Goal: Task Accomplishment & Management: Use online tool/utility

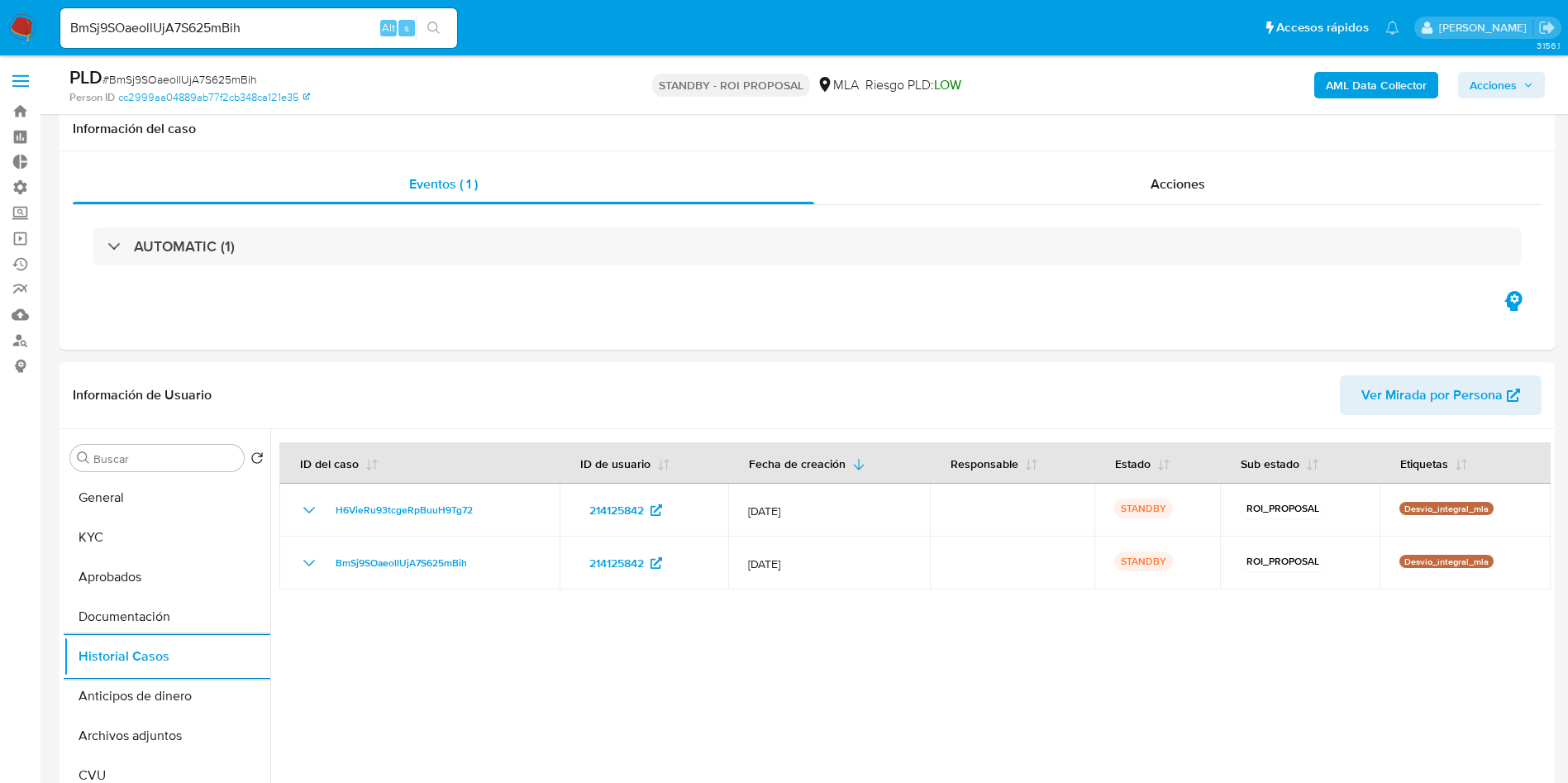
select select "10"
click at [21, 226] on link "Operaciones masivas" at bounding box center [98, 239] width 197 height 26
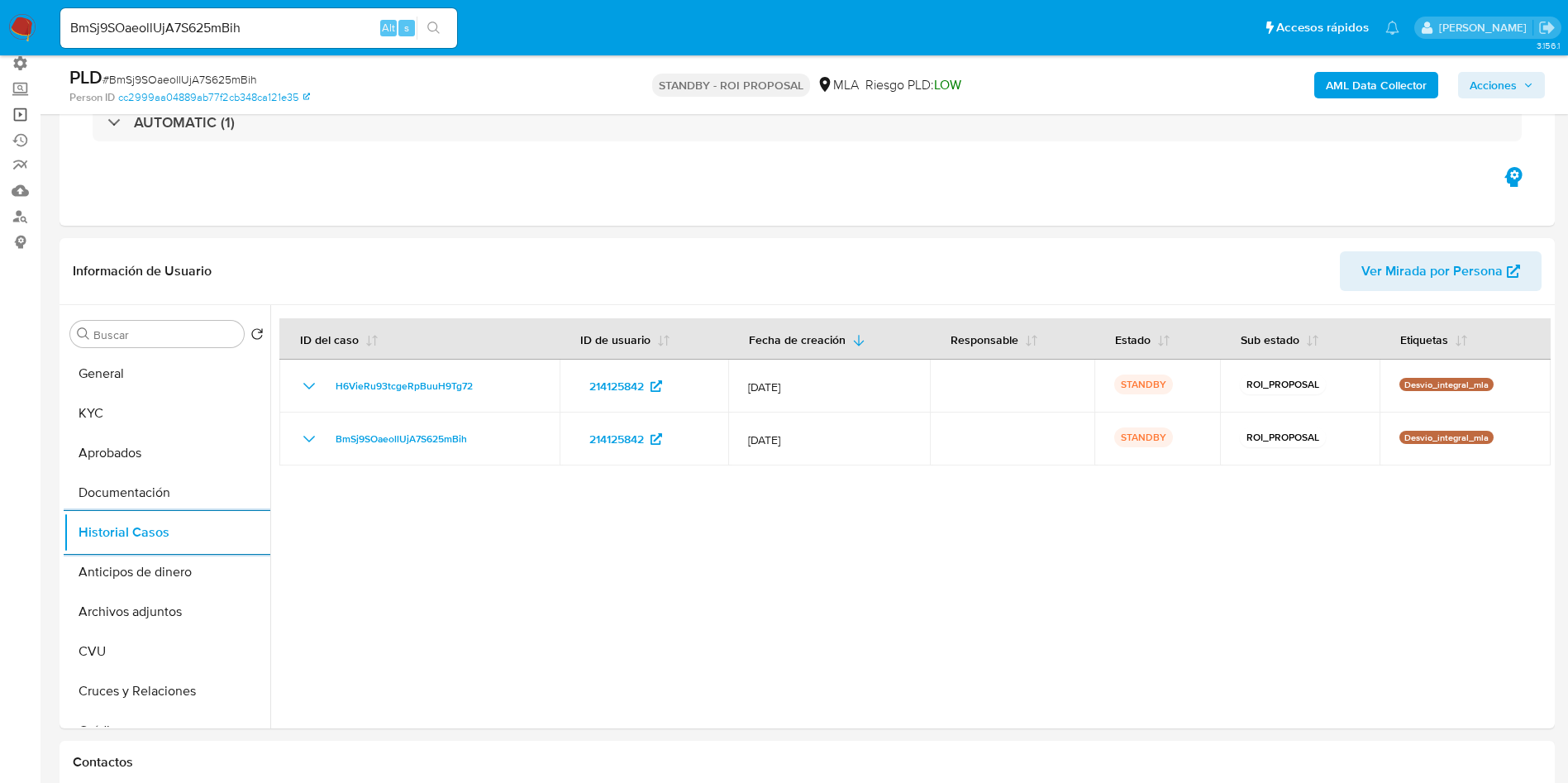
scroll to position [124, 0]
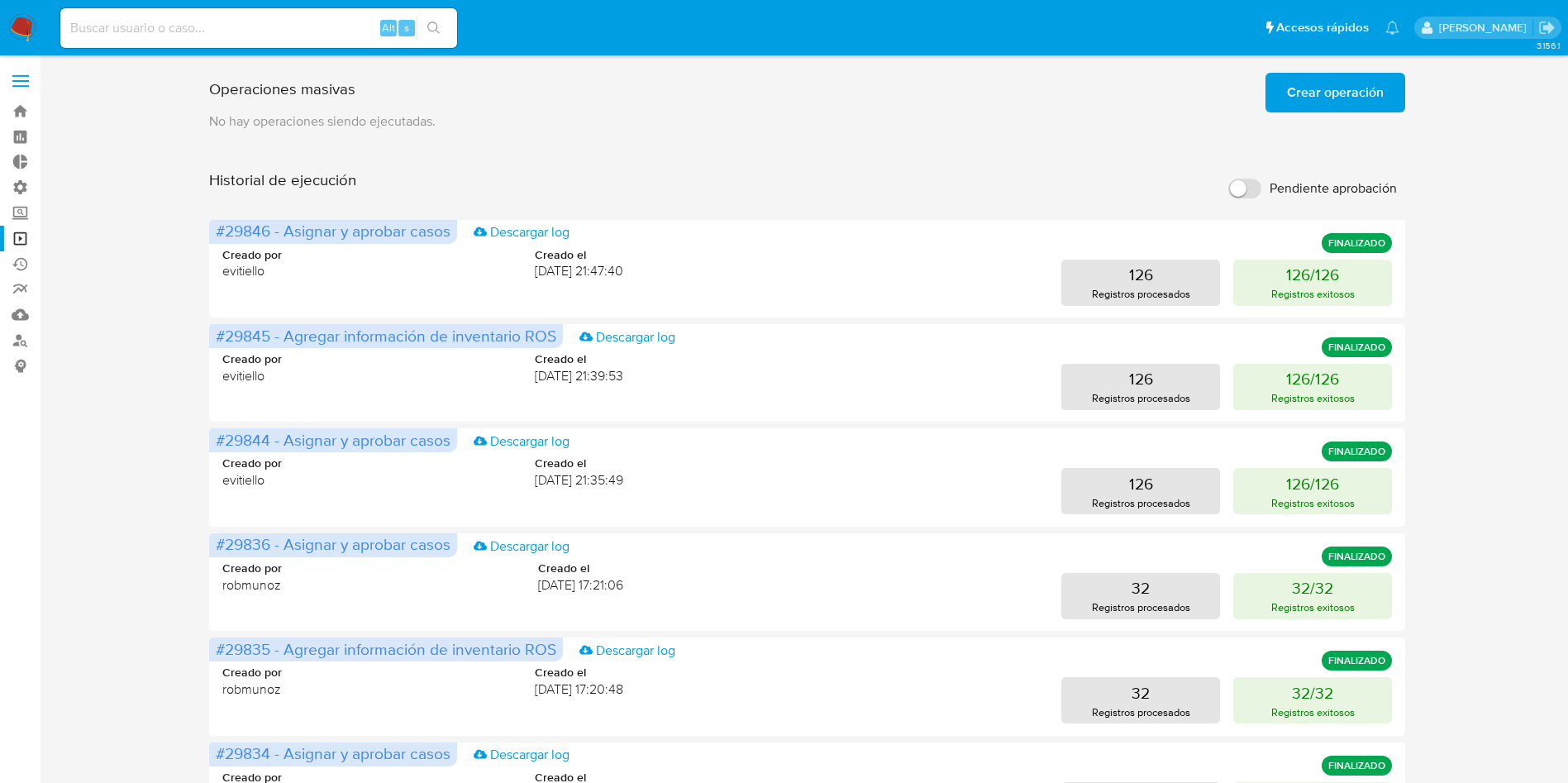
click at [1291, 102] on span "Crear operación" at bounding box center [1335, 92] width 97 height 37
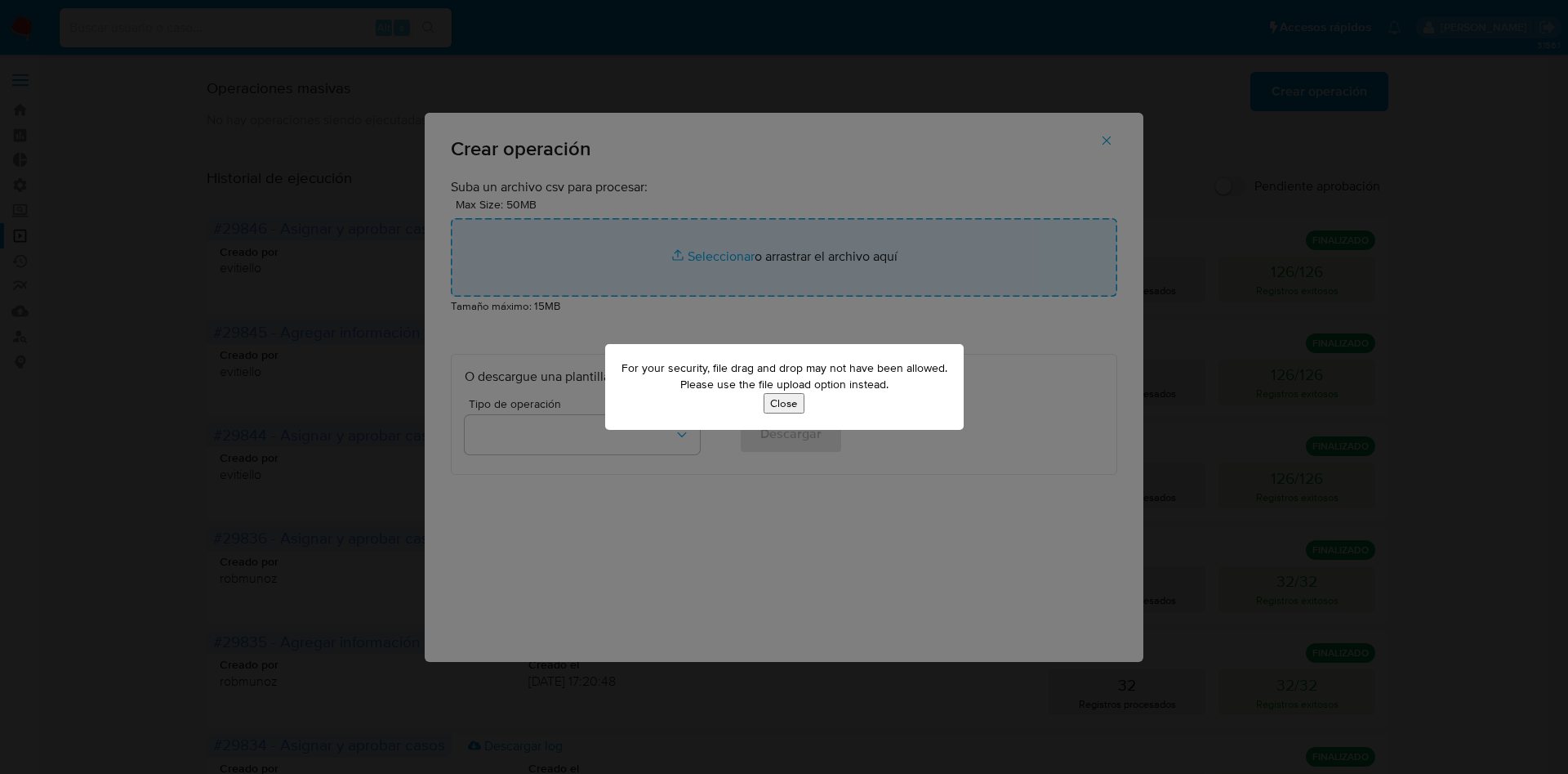
click at [787, 393] on button "Close" at bounding box center [783, 402] width 41 height 20
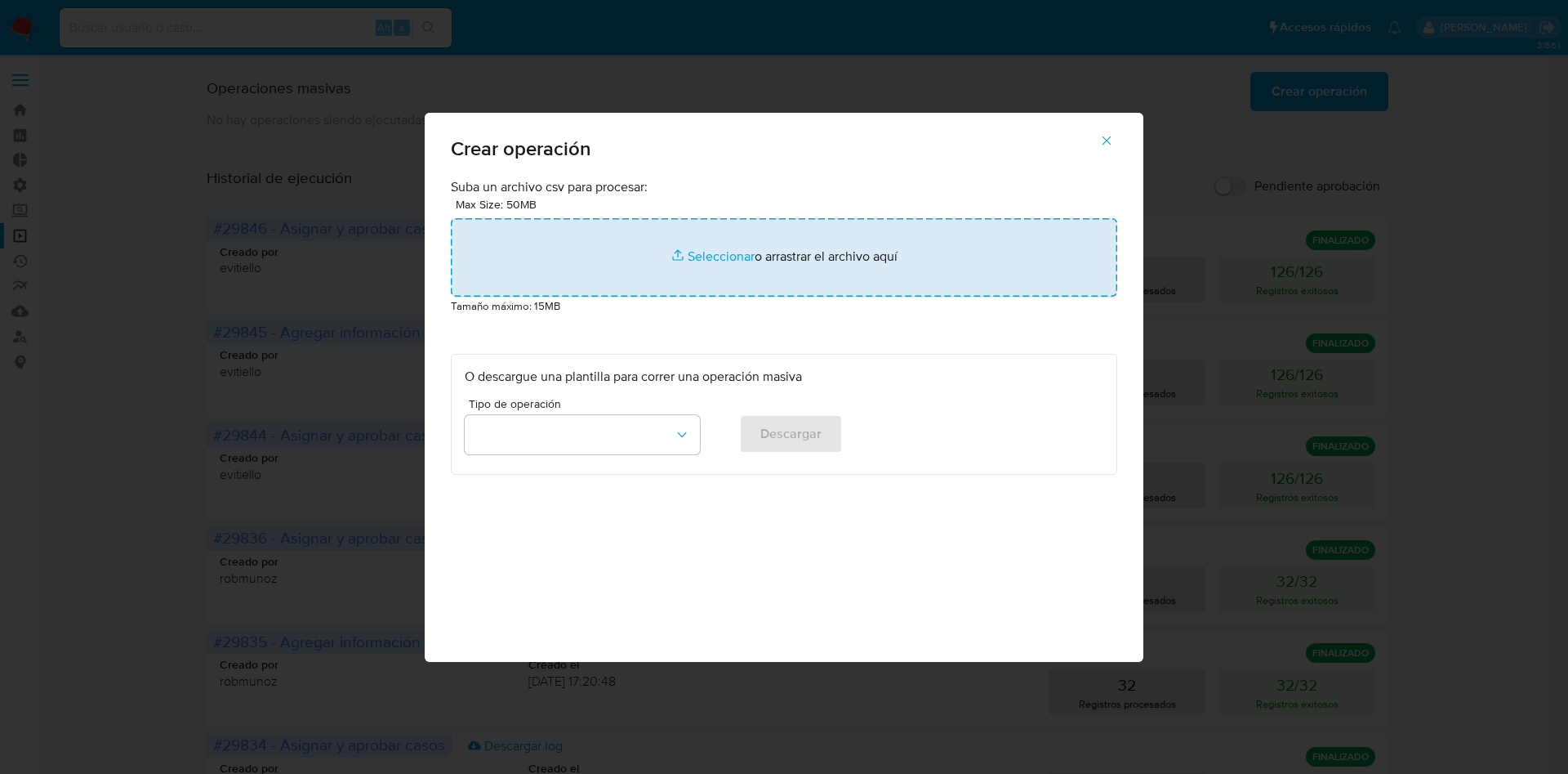
click at [704, 257] on input "file" at bounding box center [783, 257] width 666 height 78
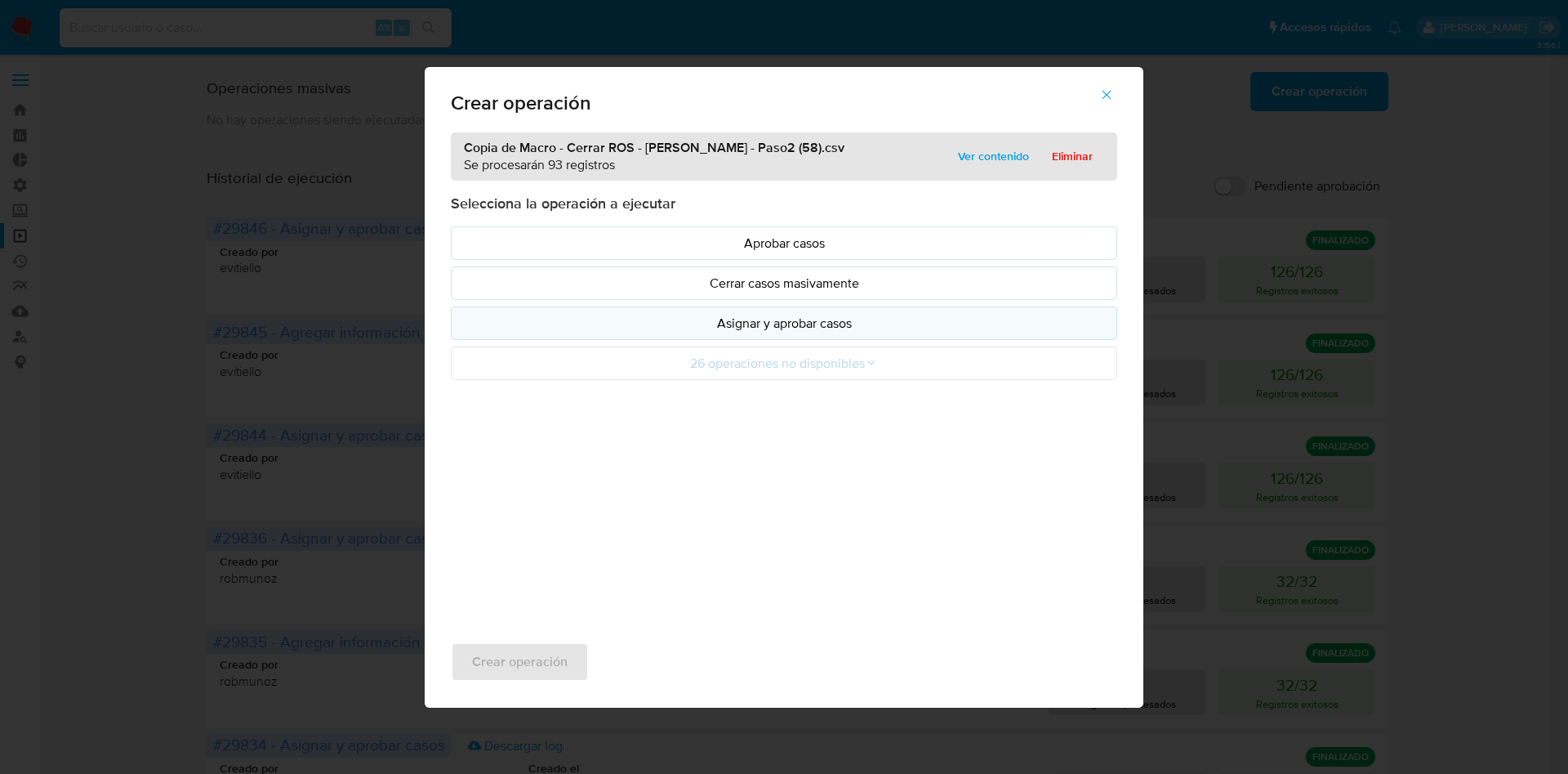
click at [774, 326] on p "Asignar y aprobar casos" at bounding box center [784, 323] width 639 height 19
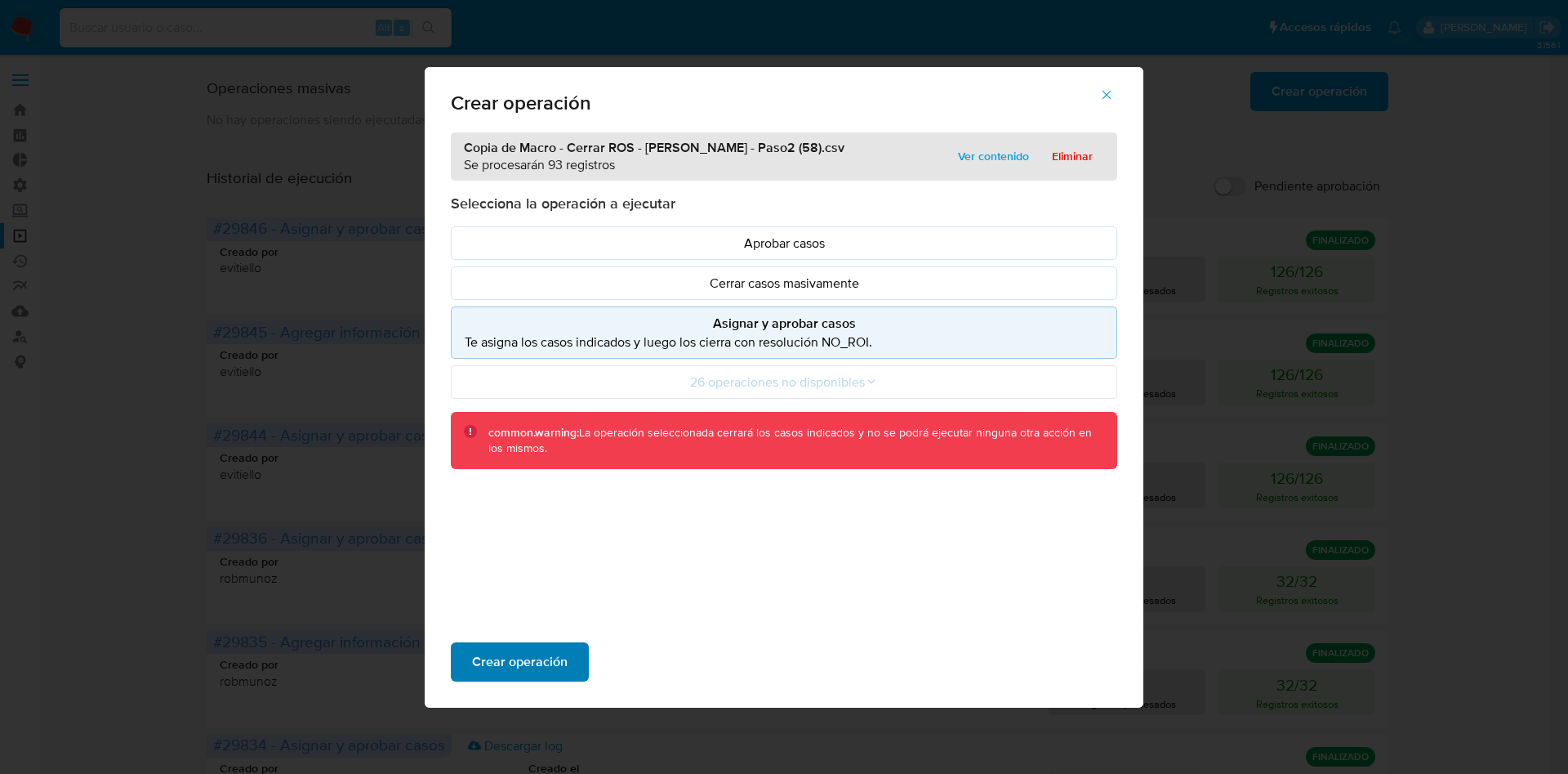
click at [530, 652] on span "Crear operación" at bounding box center [520, 662] width 96 height 36
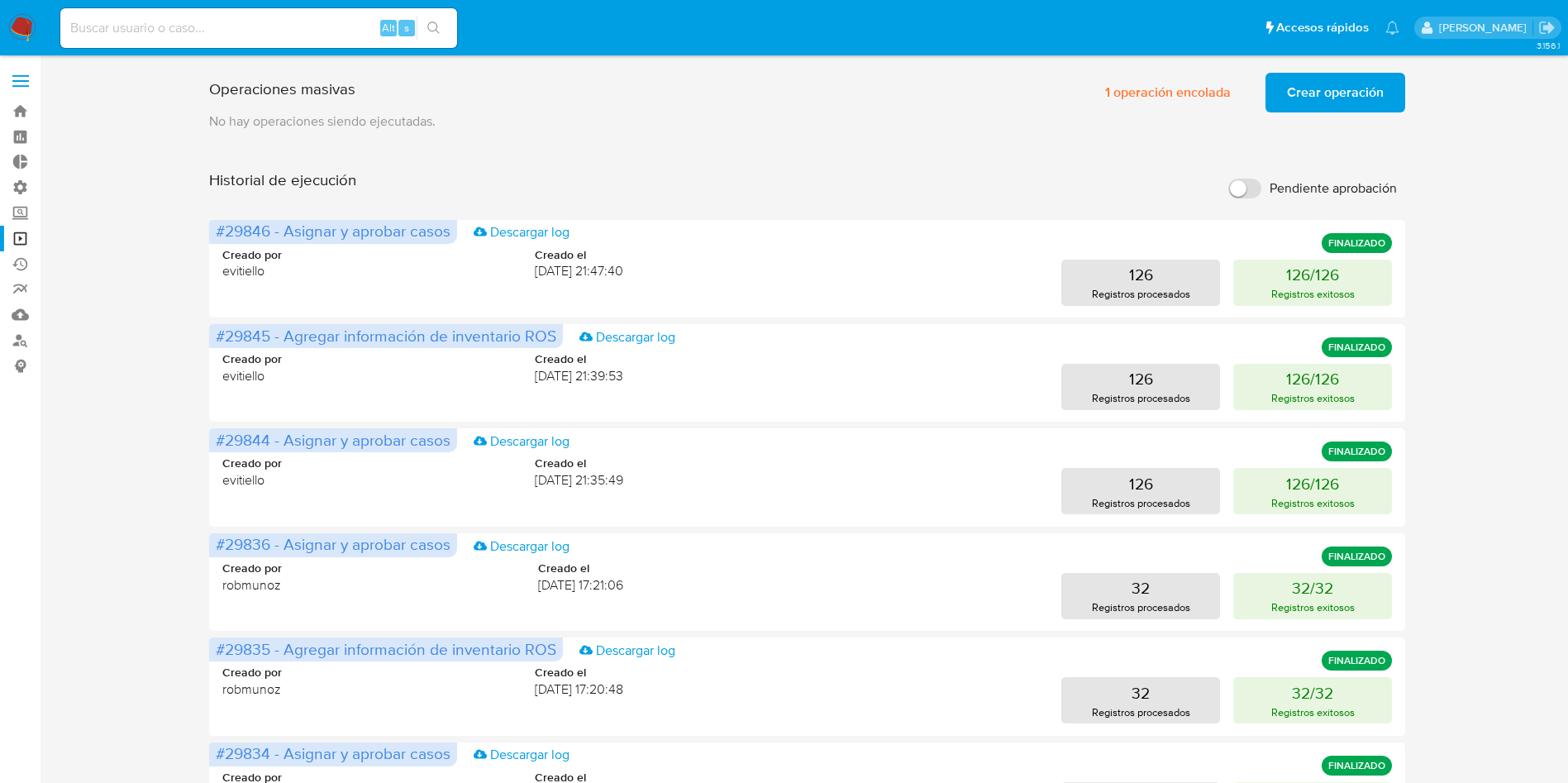
click at [1279, 84] on button "Crear operación" at bounding box center [1335, 92] width 139 height 39
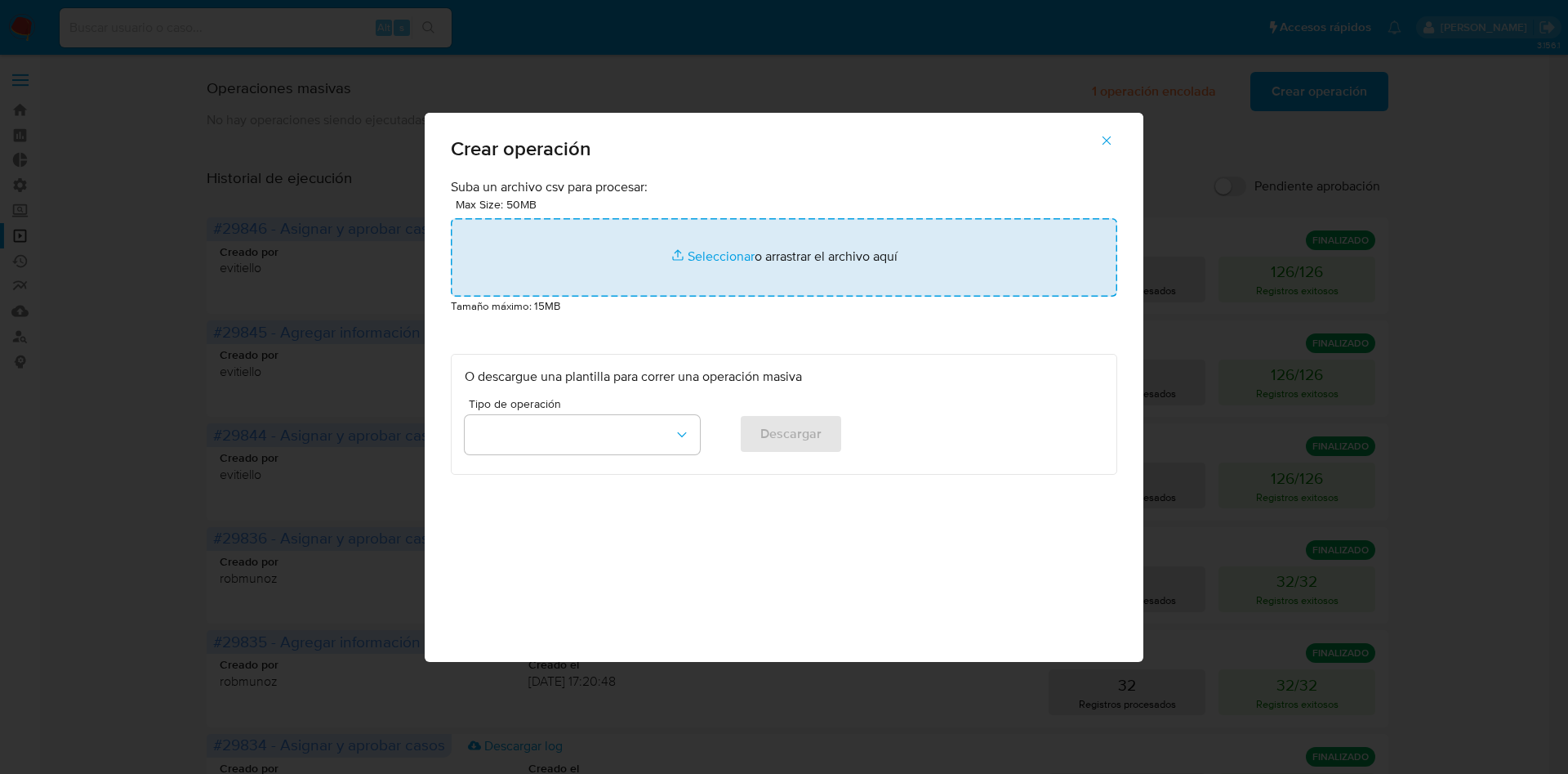
click at [728, 246] on input "file" at bounding box center [783, 257] width 666 height 78
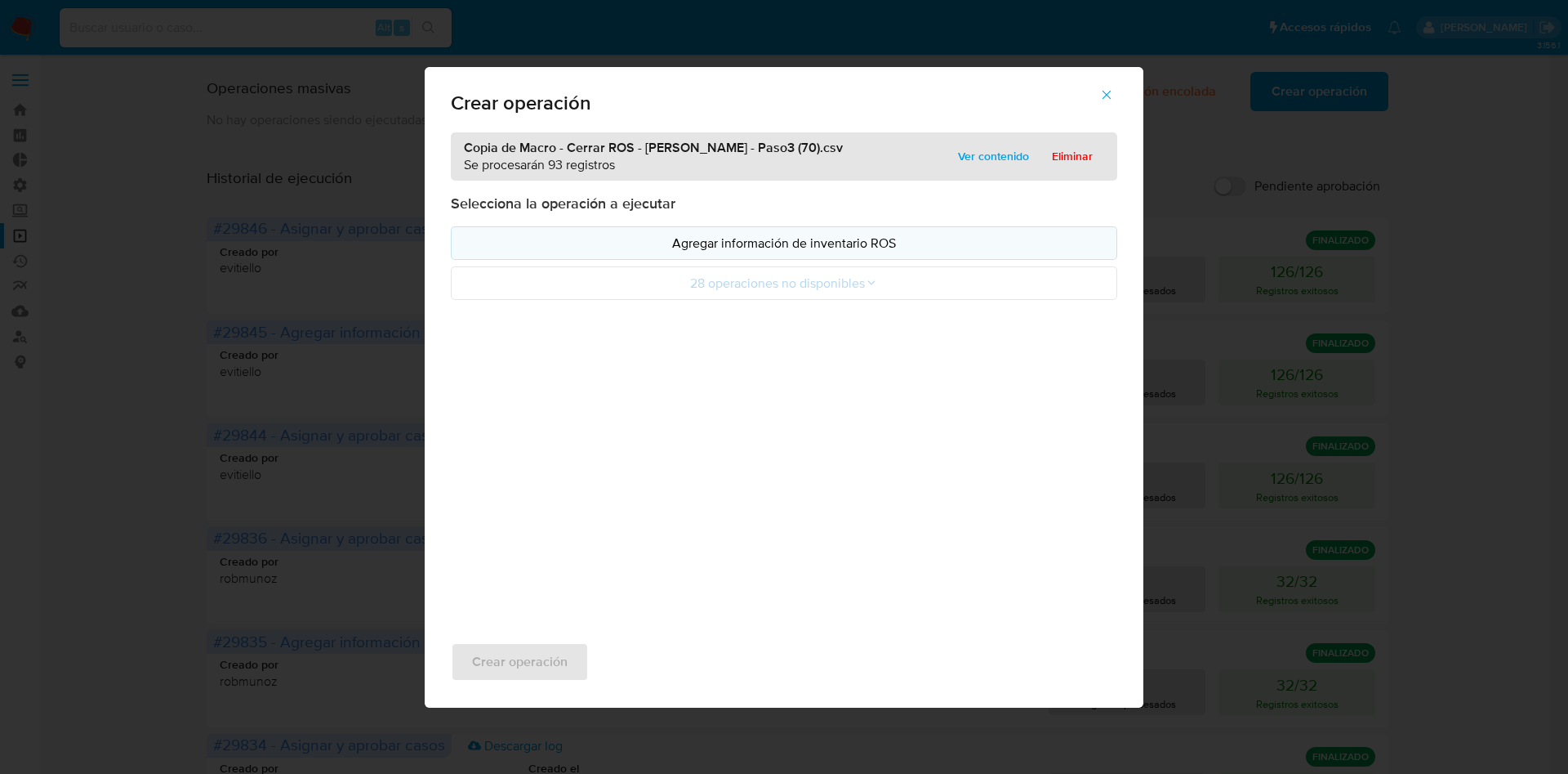
click at [761, 239] on p "Agregar información de inventario ROS" at bounding box center [784, 243] width 639 height 19
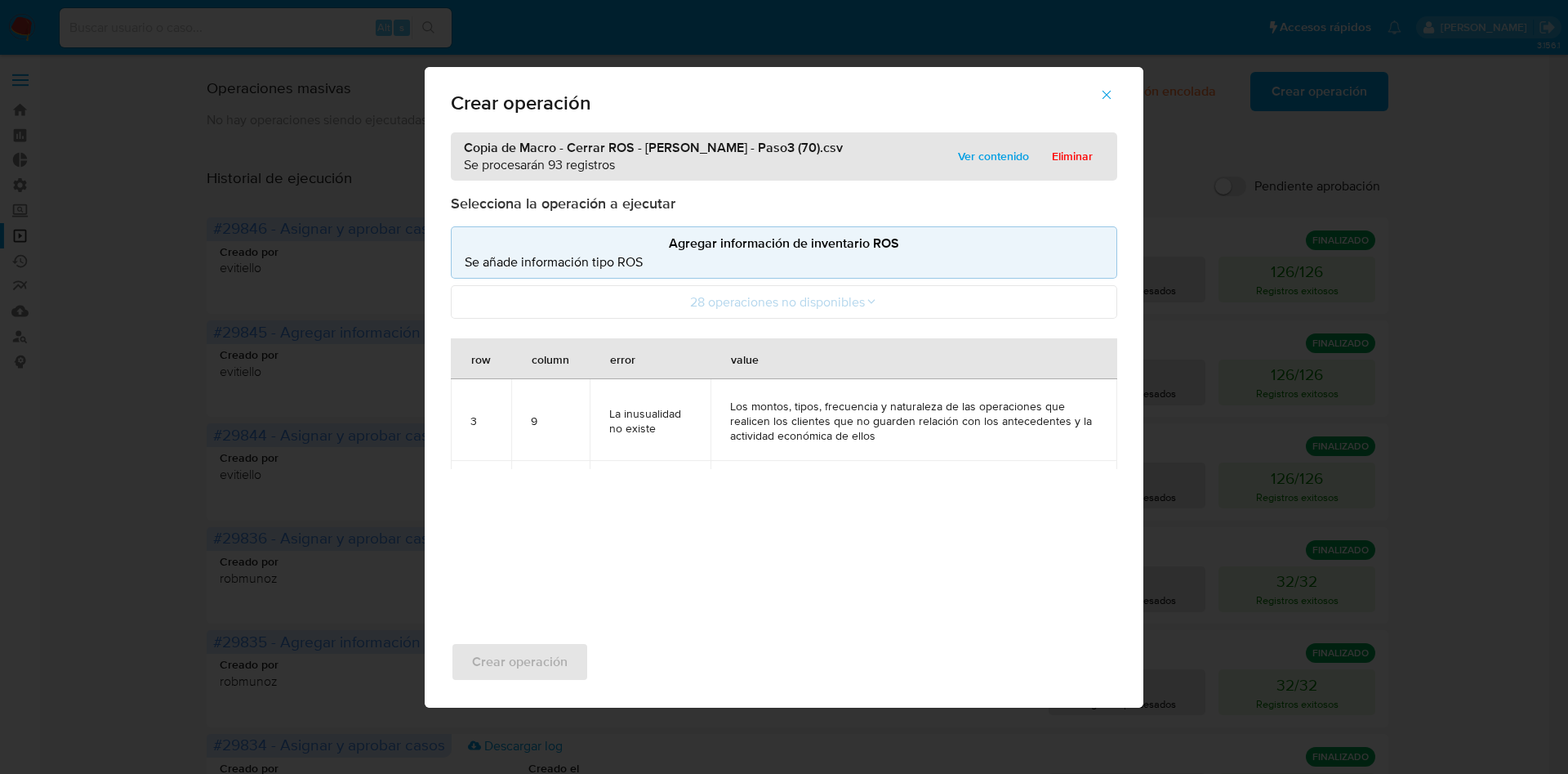
click at [1103, 94] on icon "button" at bounding box center [1106, 94] width 14 height 14
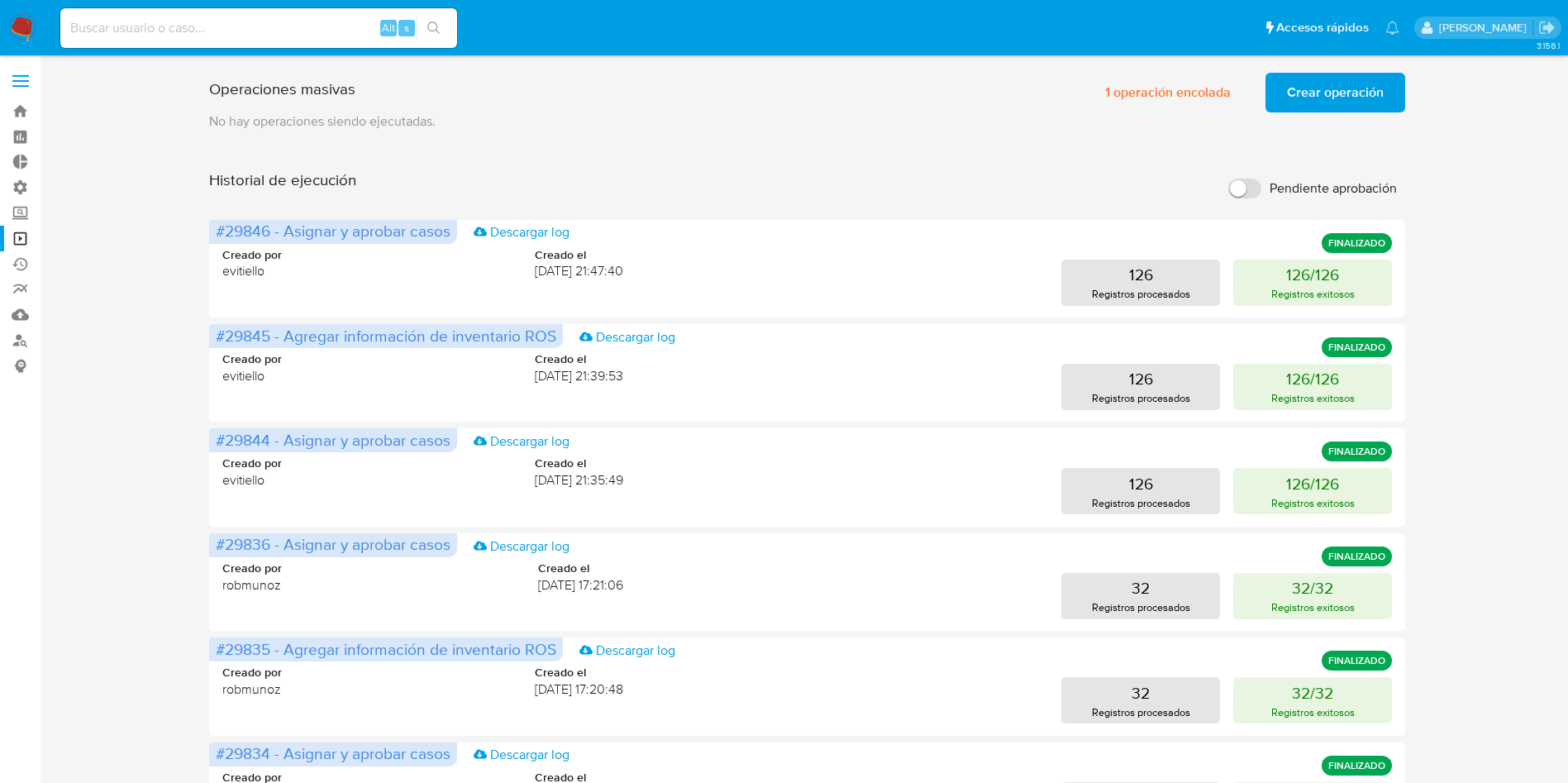
click at [1303, 106] on span "Crear operación" at bounding box center [1335, 92] width 97 height 37
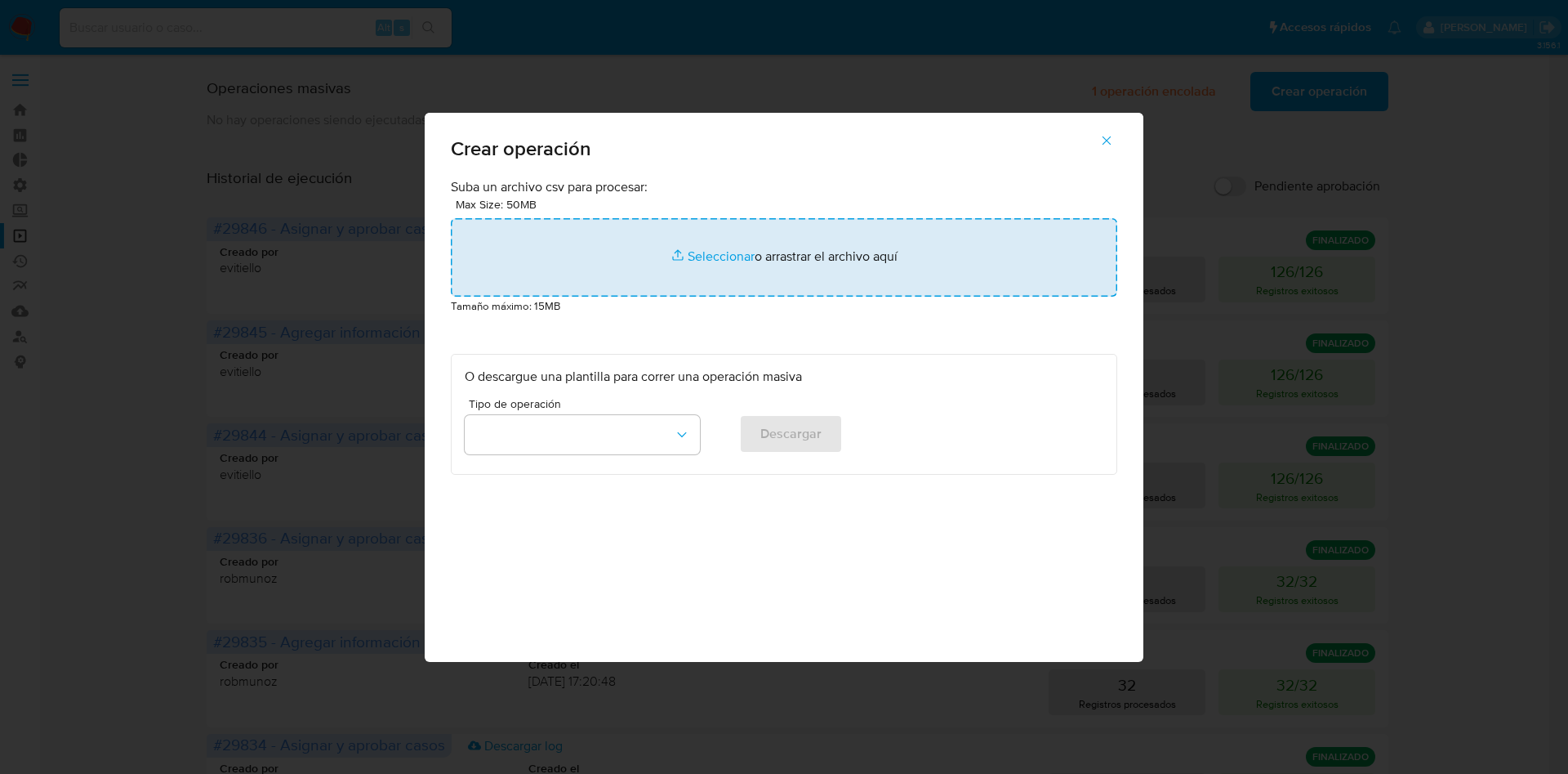
click at [822, 248] on input "file" at bounding box center [783, 257] width 666 height 78
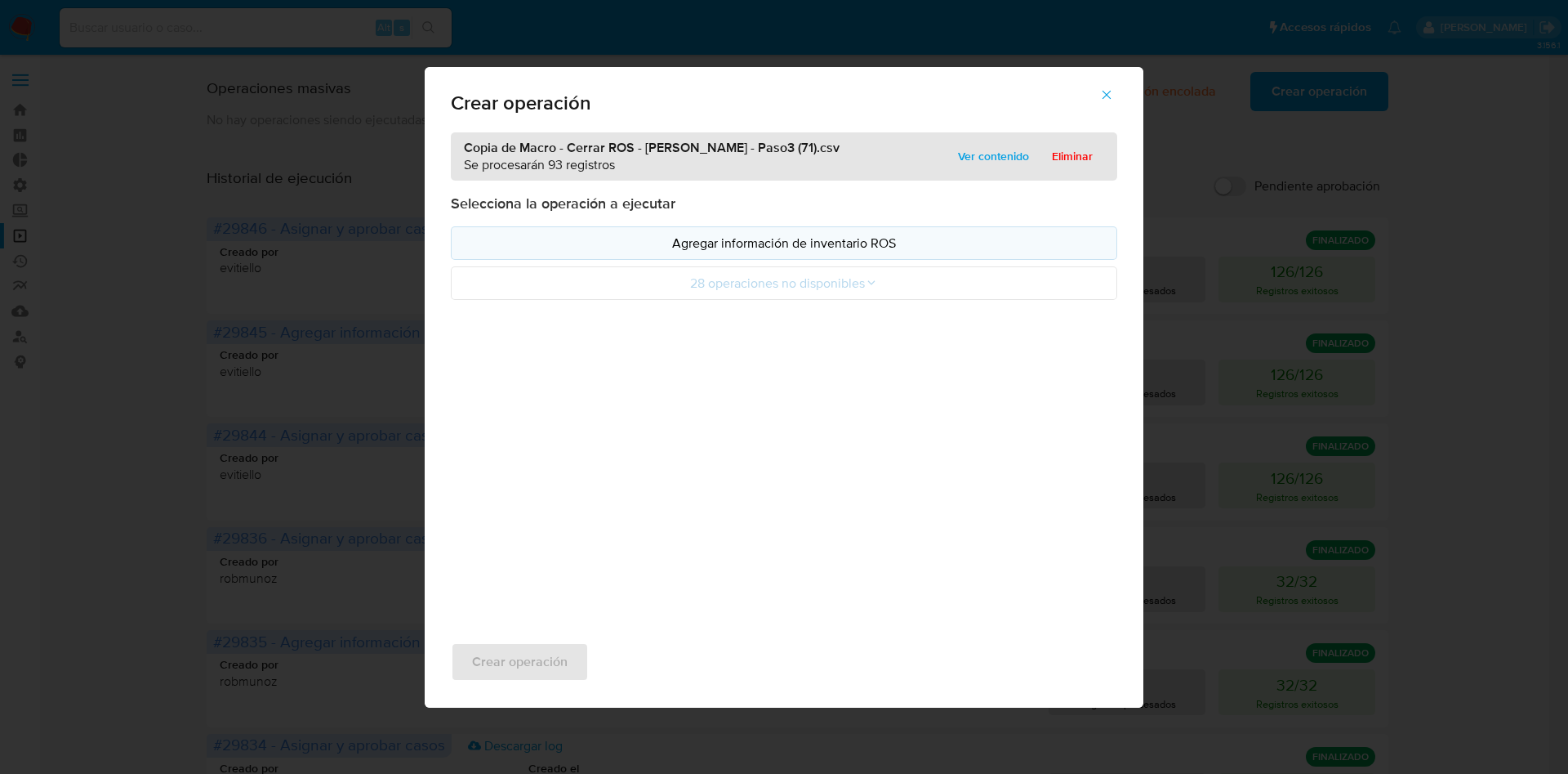
click at [773, 248] on p "Agregar información de inventario ROS" at bounding box center [784, 243] width 639 height 19
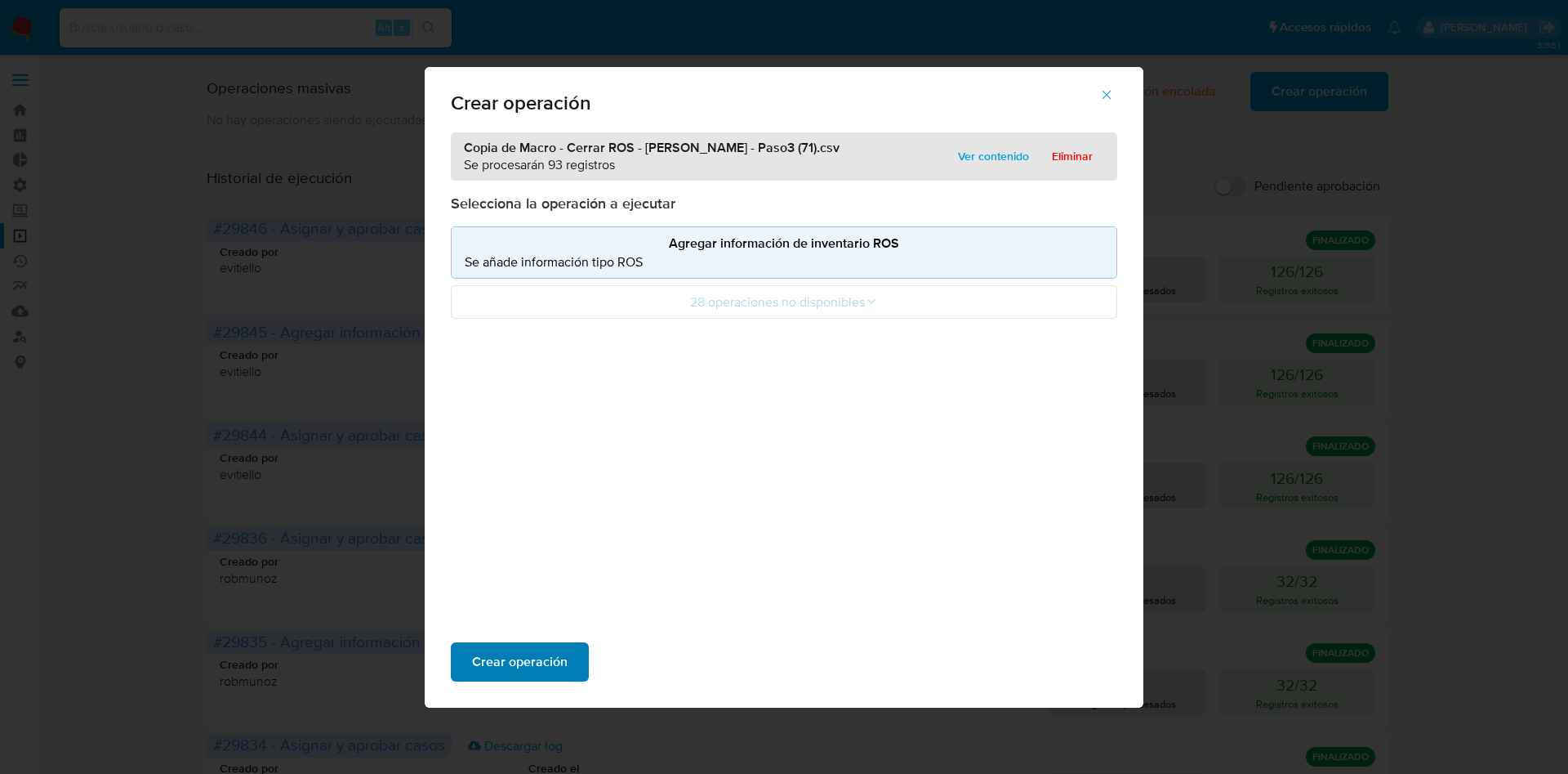
click at [545, 649] on span "Crear operación" at bounding box center [520, 662] width 96 height 36
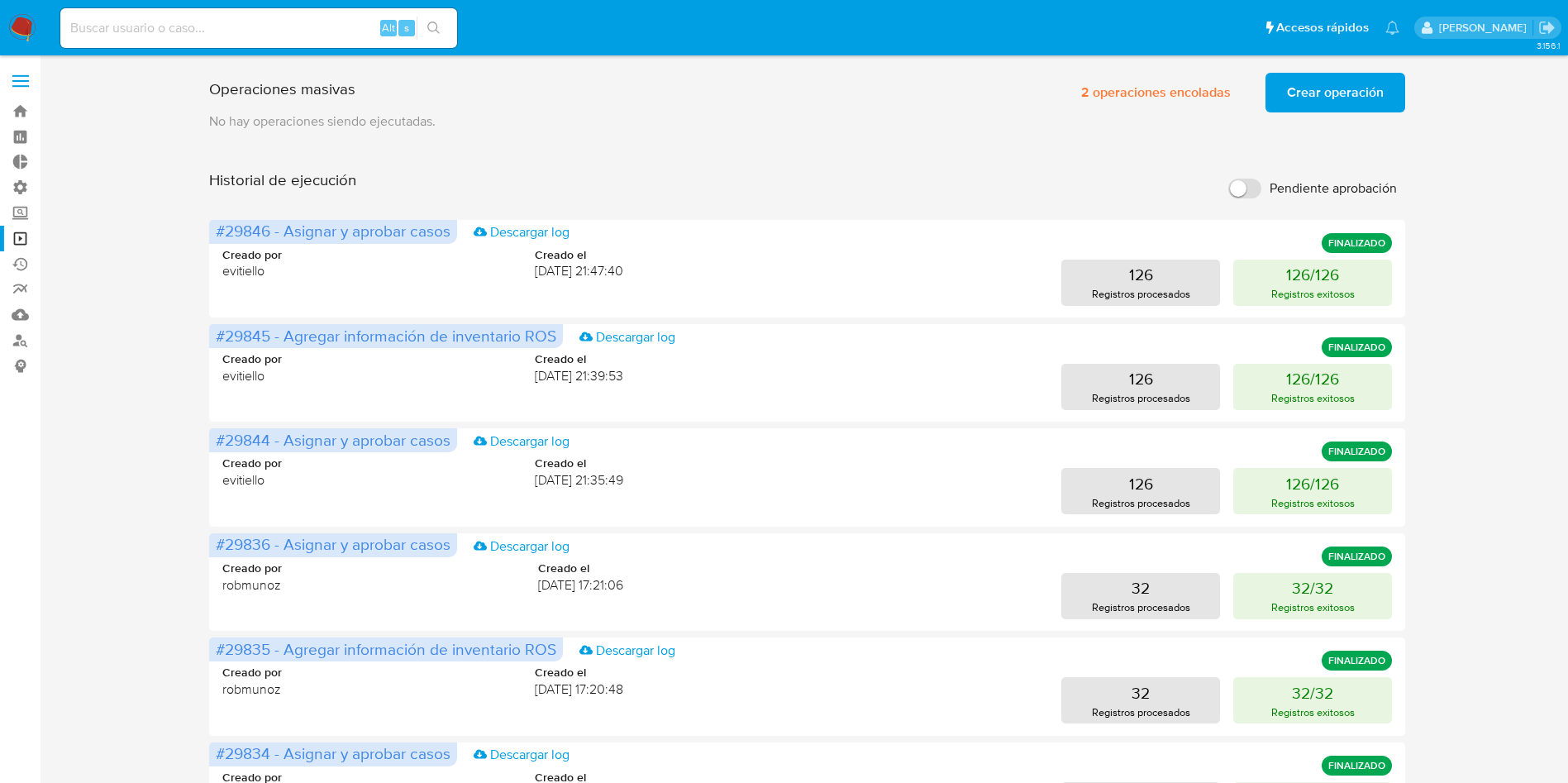
click at [1300, 89] on span "Crear operación" at bounding box center [1335, 92] width 97 height 37
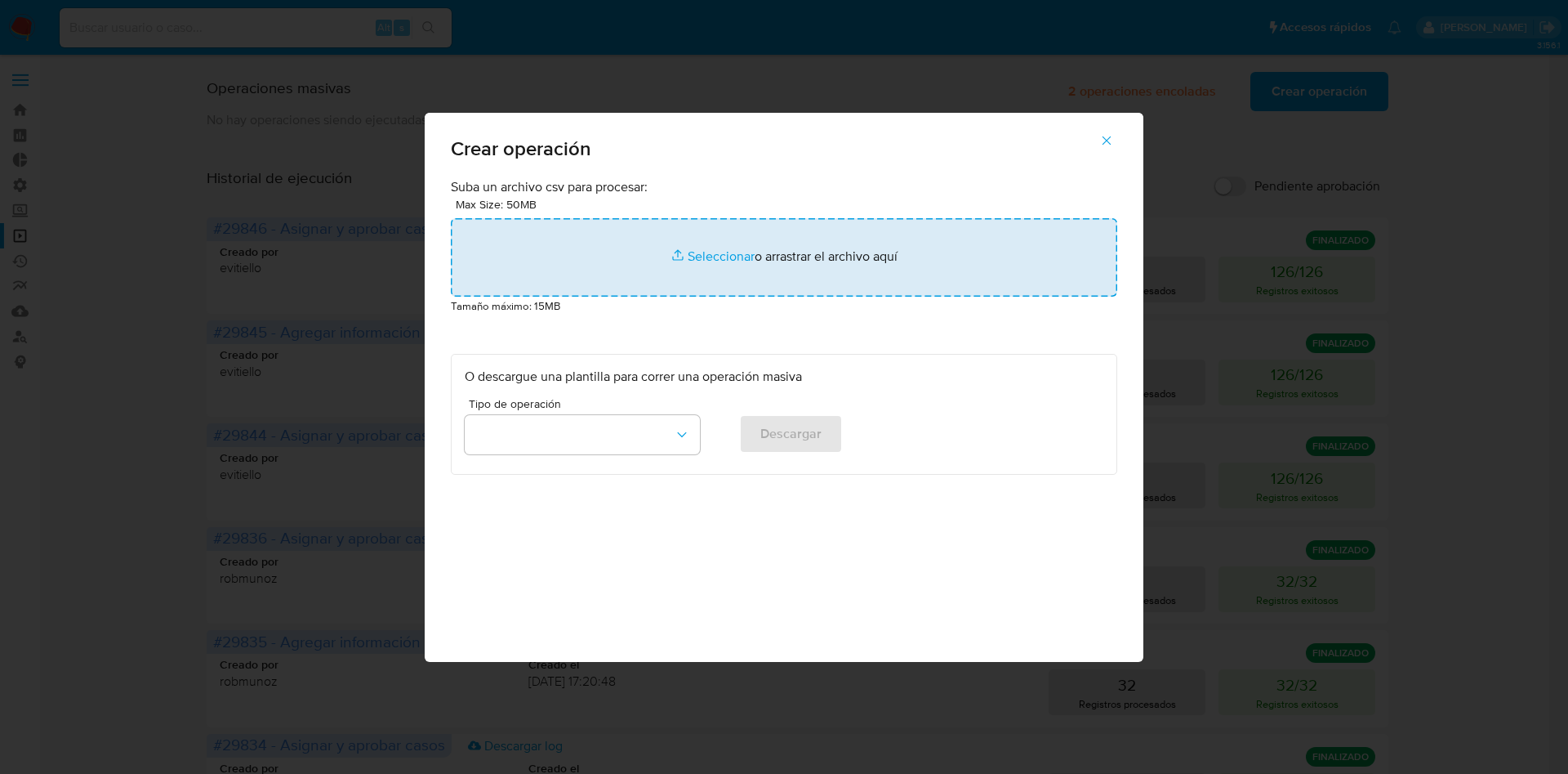
click at [698, 258] on input "file" at bounding box center [783, 257] width 666 height 78
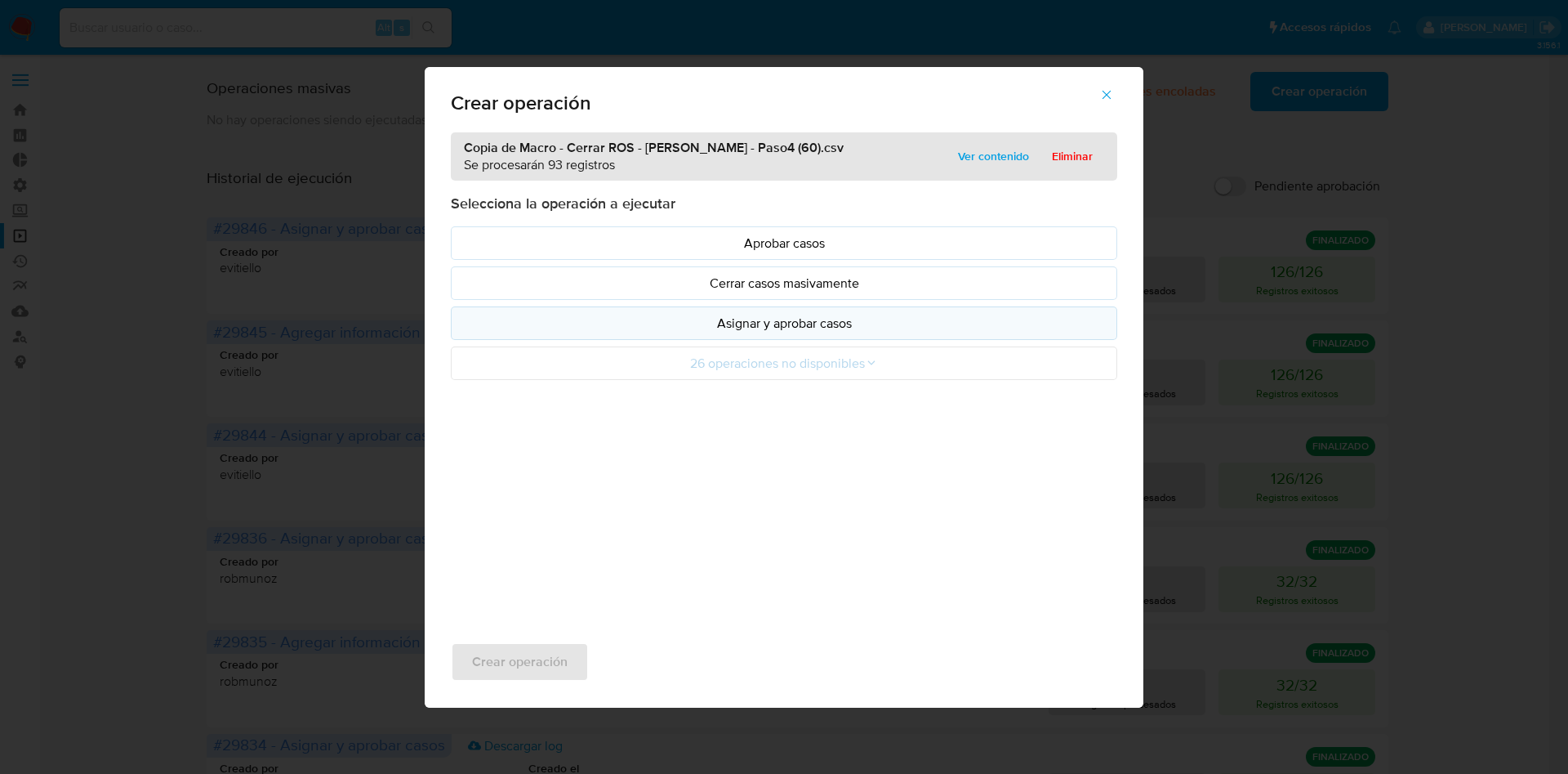
drag, startPoint x: 698, startPoint y: 258, endPoint x: 818, endPoint y: 325, distance: 137.4
click at [818, 325] on p "Asignar y aprobar casos" at bounding box center [784, 323] width 639 height 19
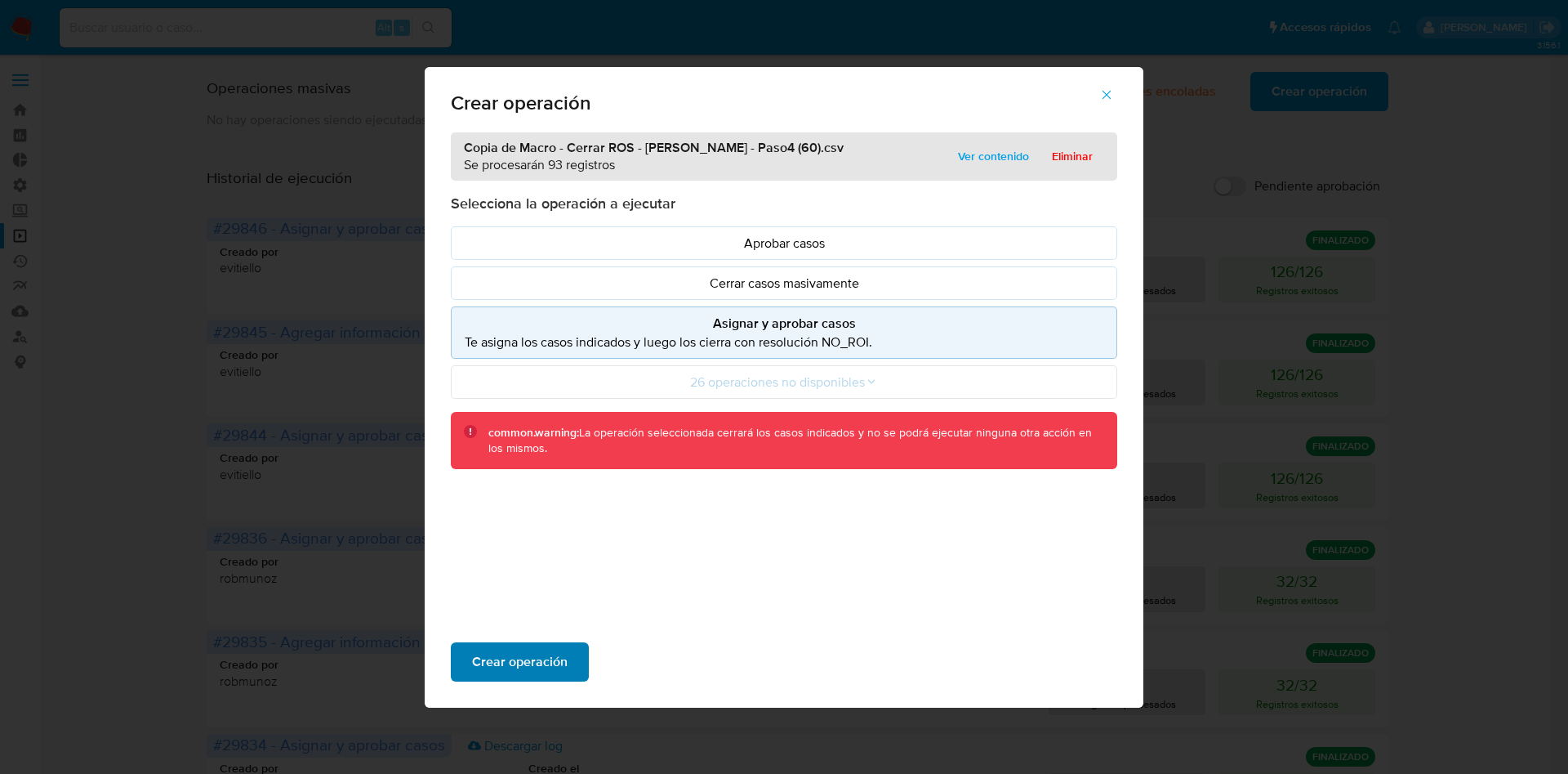
click at [546, 650] on span "Crear operación" at bounding box center [520, 662] width 96 height 36
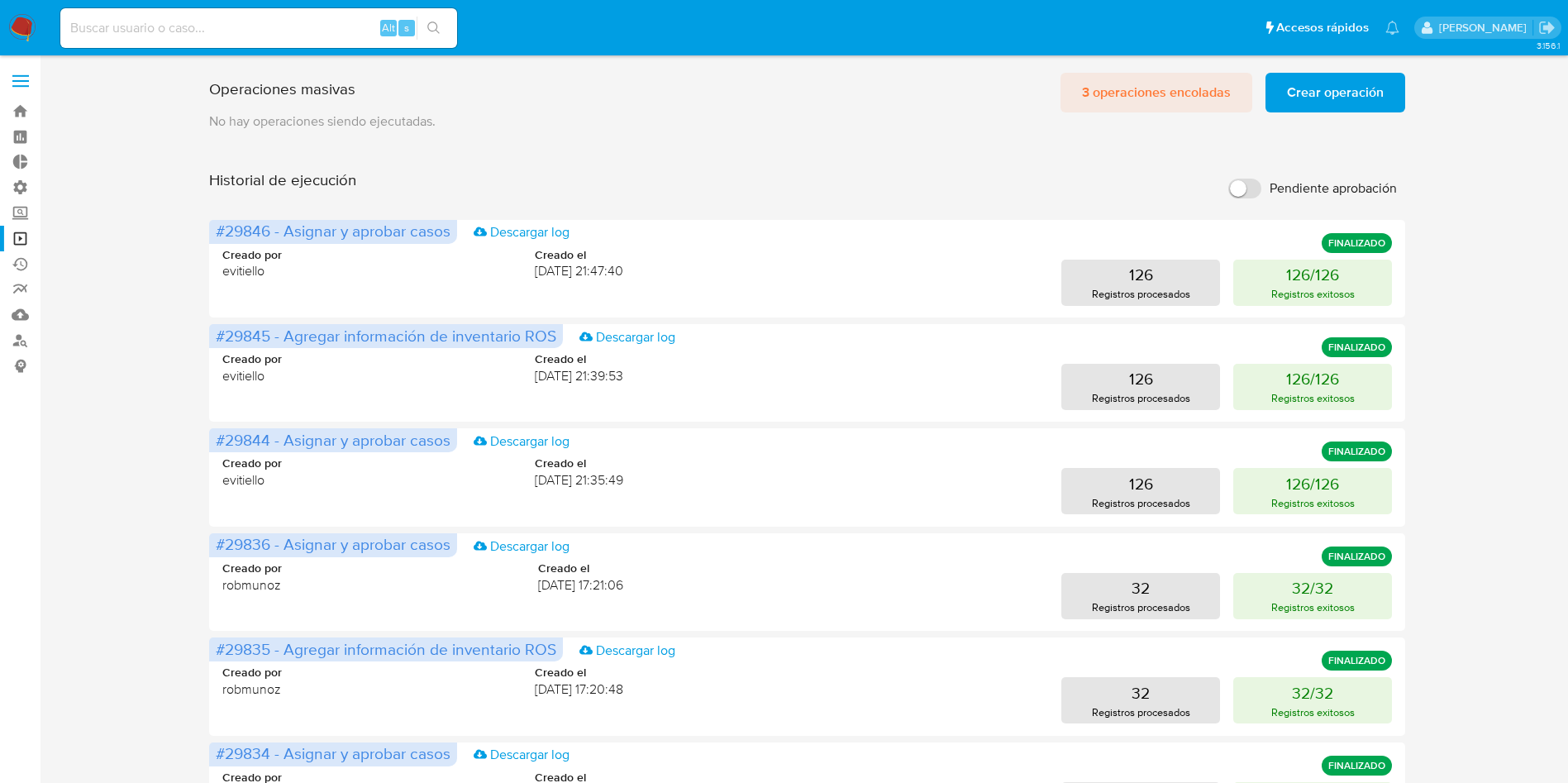
click at [1104, 91] on span "3 operaciones encoladas" at bounding box center [1156, 92] width 149 height 37
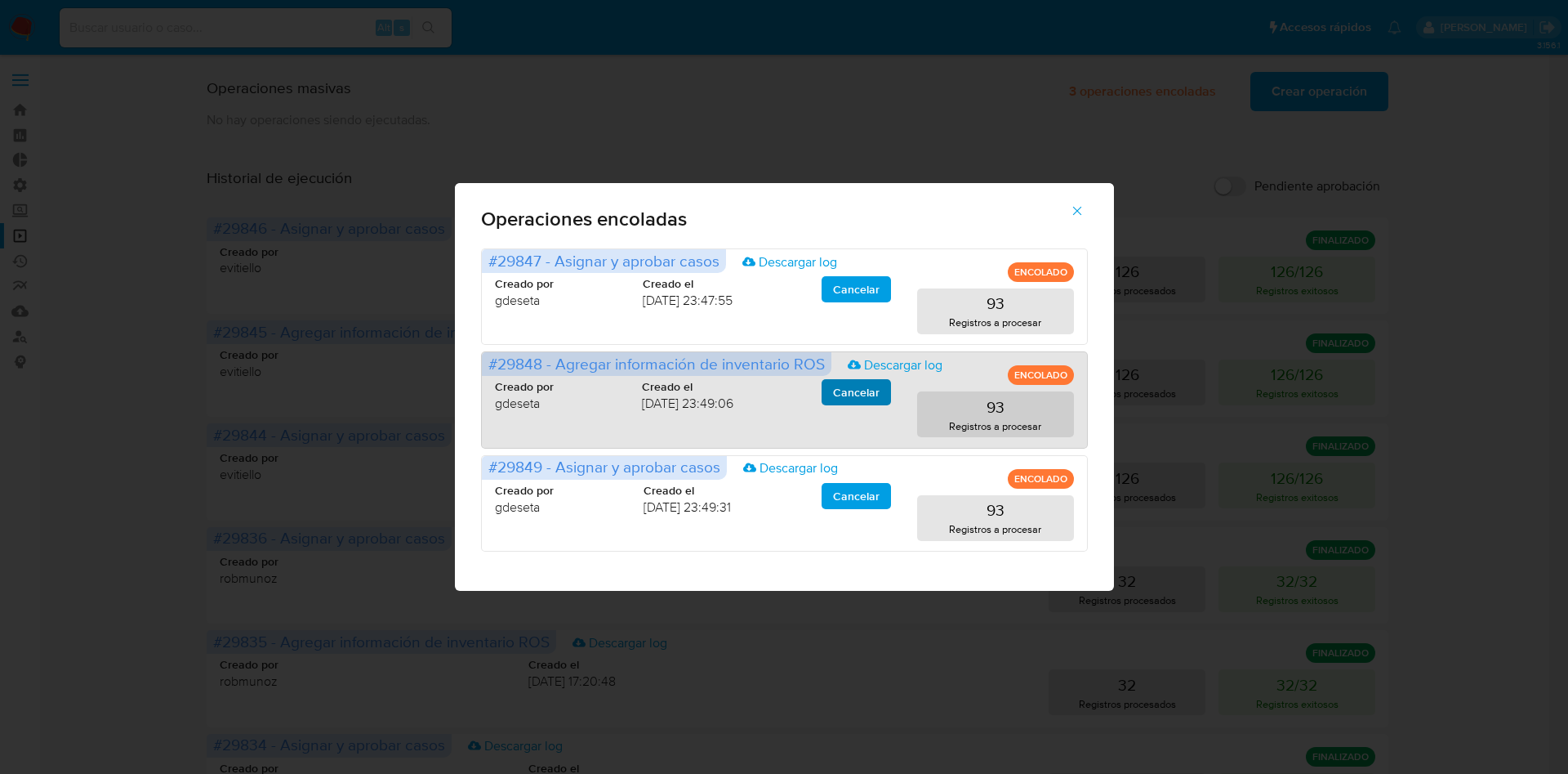
click at [851, 397] on span "Cancelar" at bounding box center [855, 392] width 47 height 23
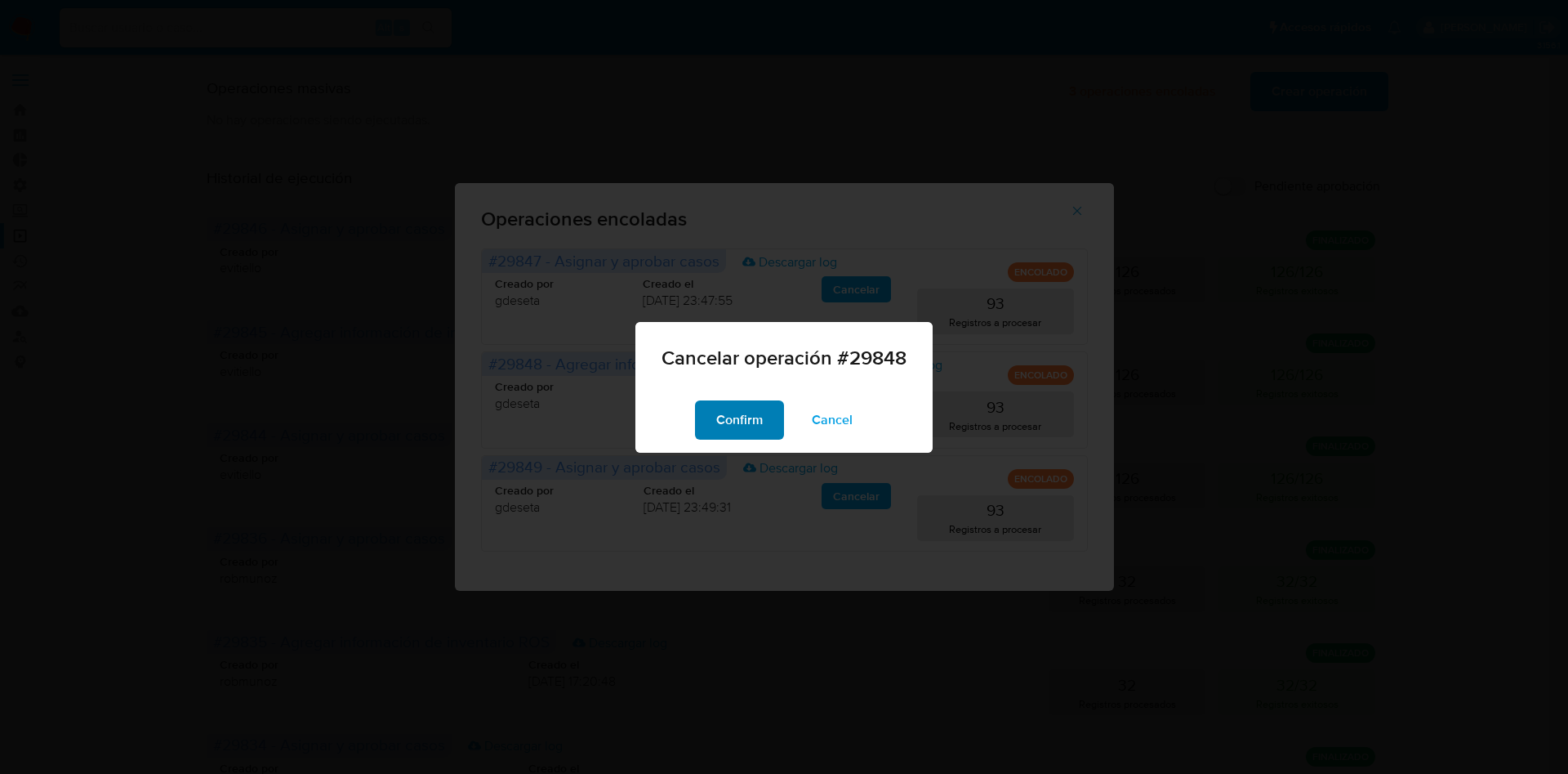
click at [765, 419] on button "Confirm" at bounding box center [739, 419] width 89 height 39
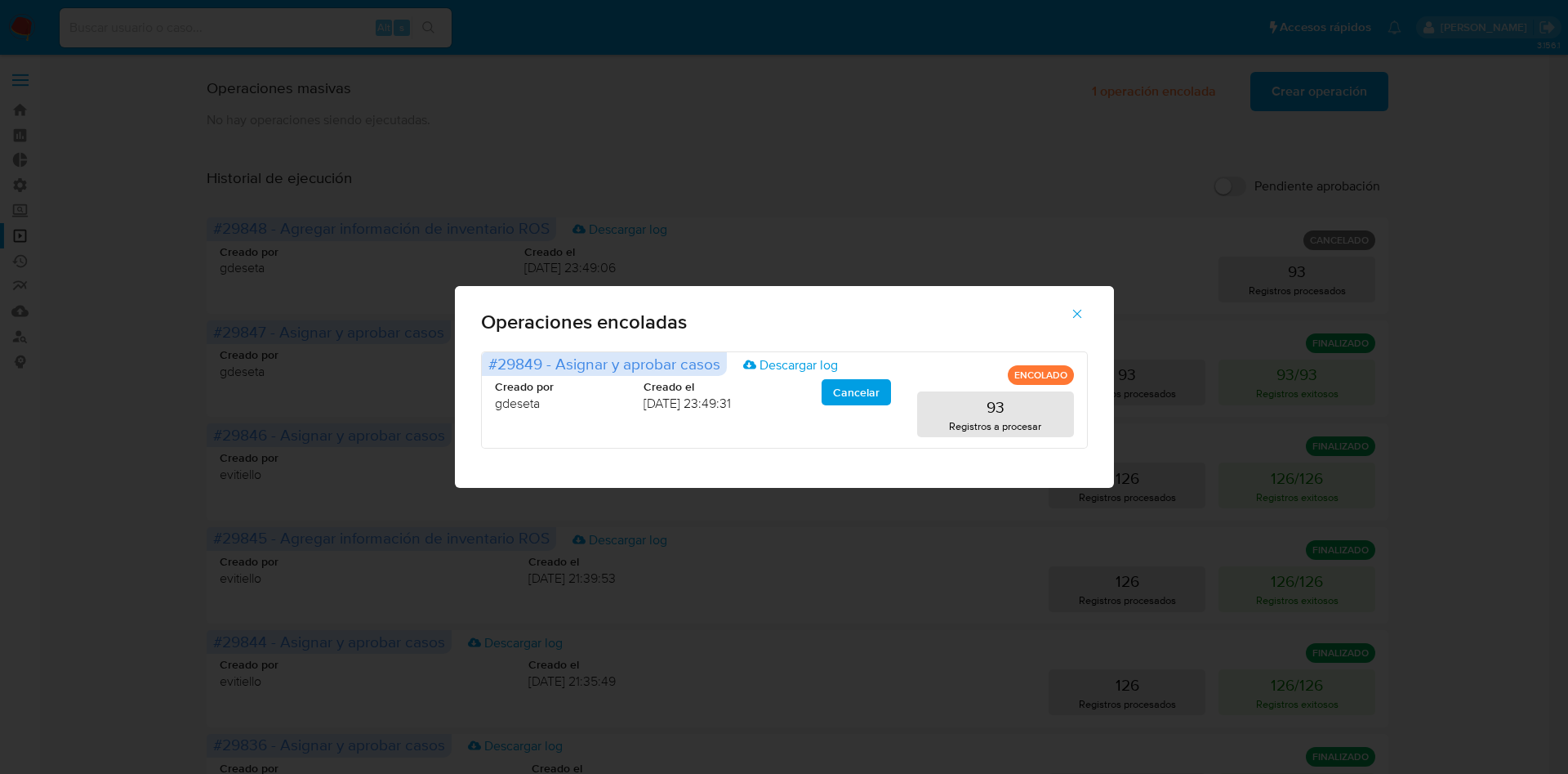
click at [1077, 318] on icon "button" at bounding box center [1077, 313] width 14 height 14
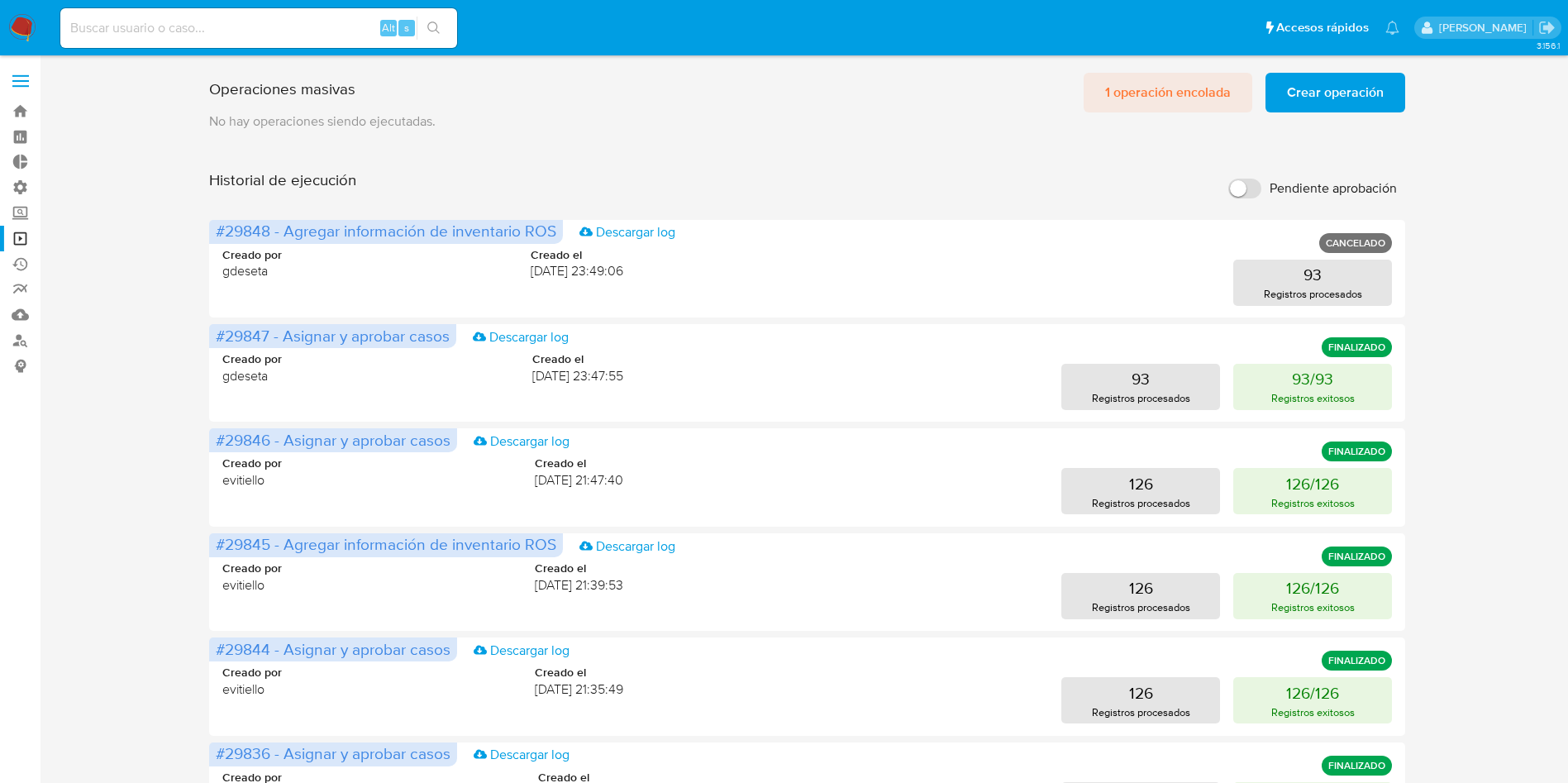
click at [1147, 93] on span "1 operación encolada" at bounding box center [1168, 92] width 126 height 37
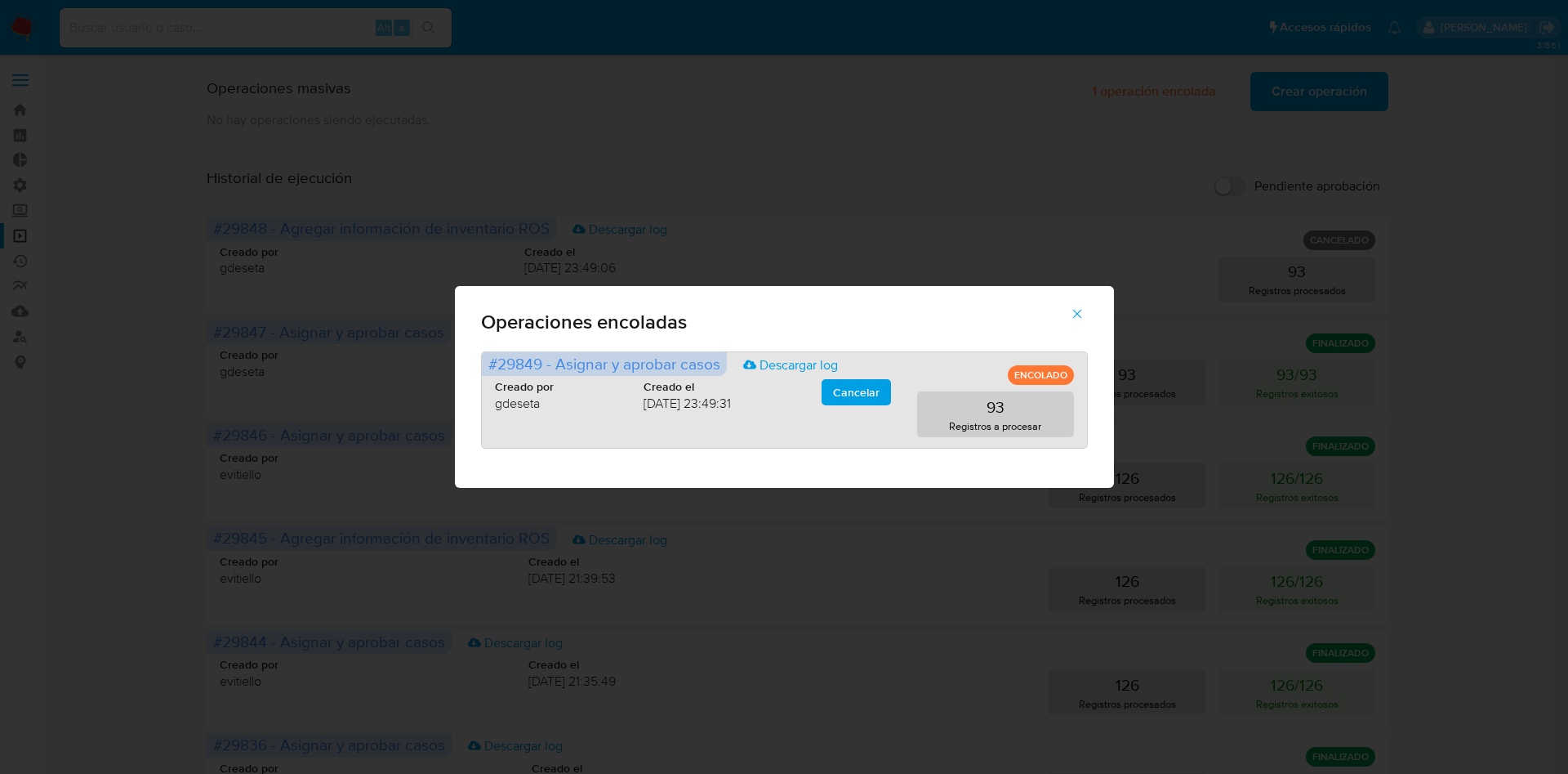
click at [855, 405] on div "Creado por gdeseta Creado el 27/08/2025 23:49:31 Cancelar" at bounding box center [693, 396] width 396 height 32
click at [855, 389] on span "Cancelar" at bounding box center [855, 392] width 47 height 23
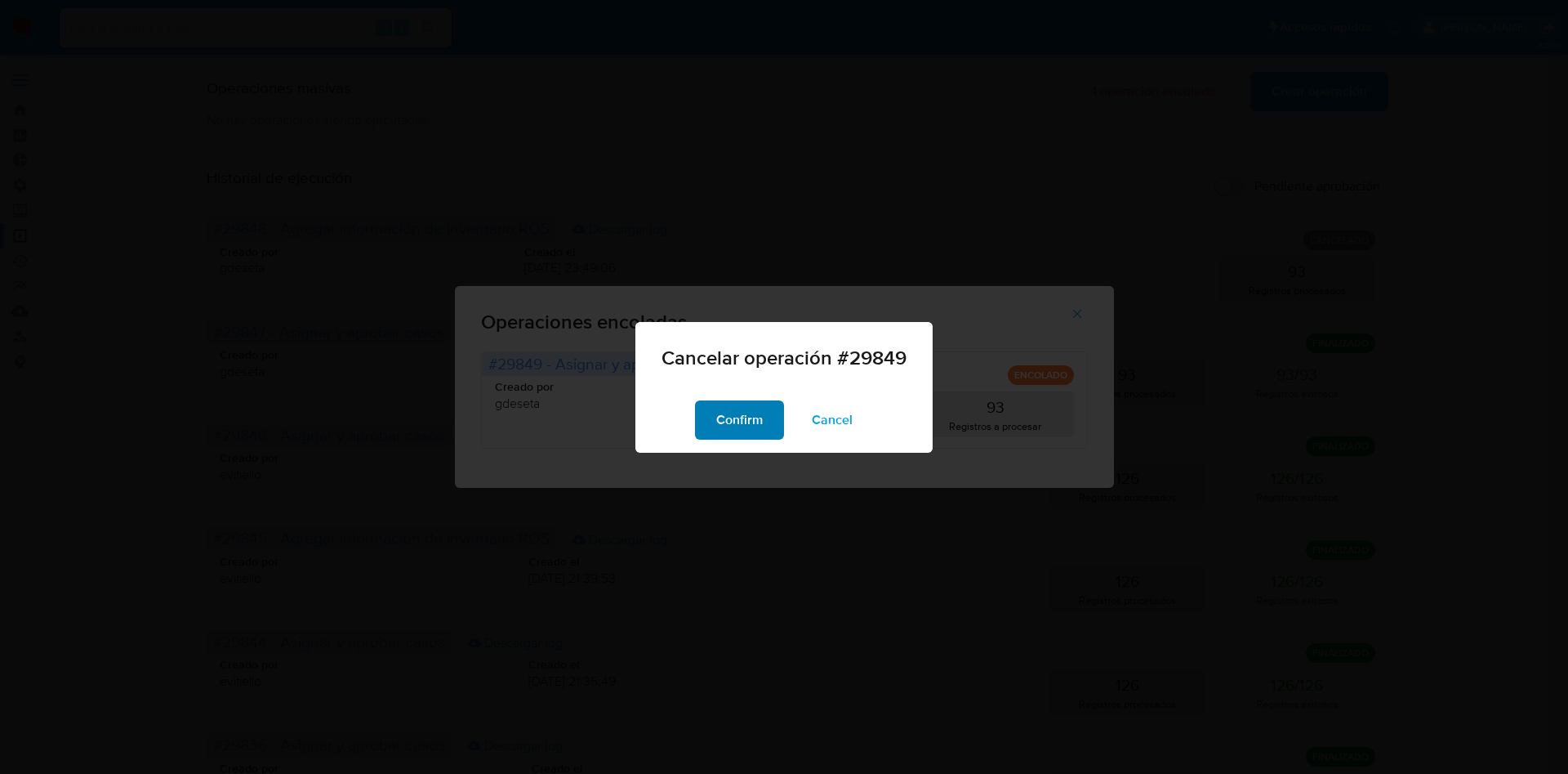
click at [754, 405] on span "Confirm" at bounding box center [739, 420] width 47 height 36
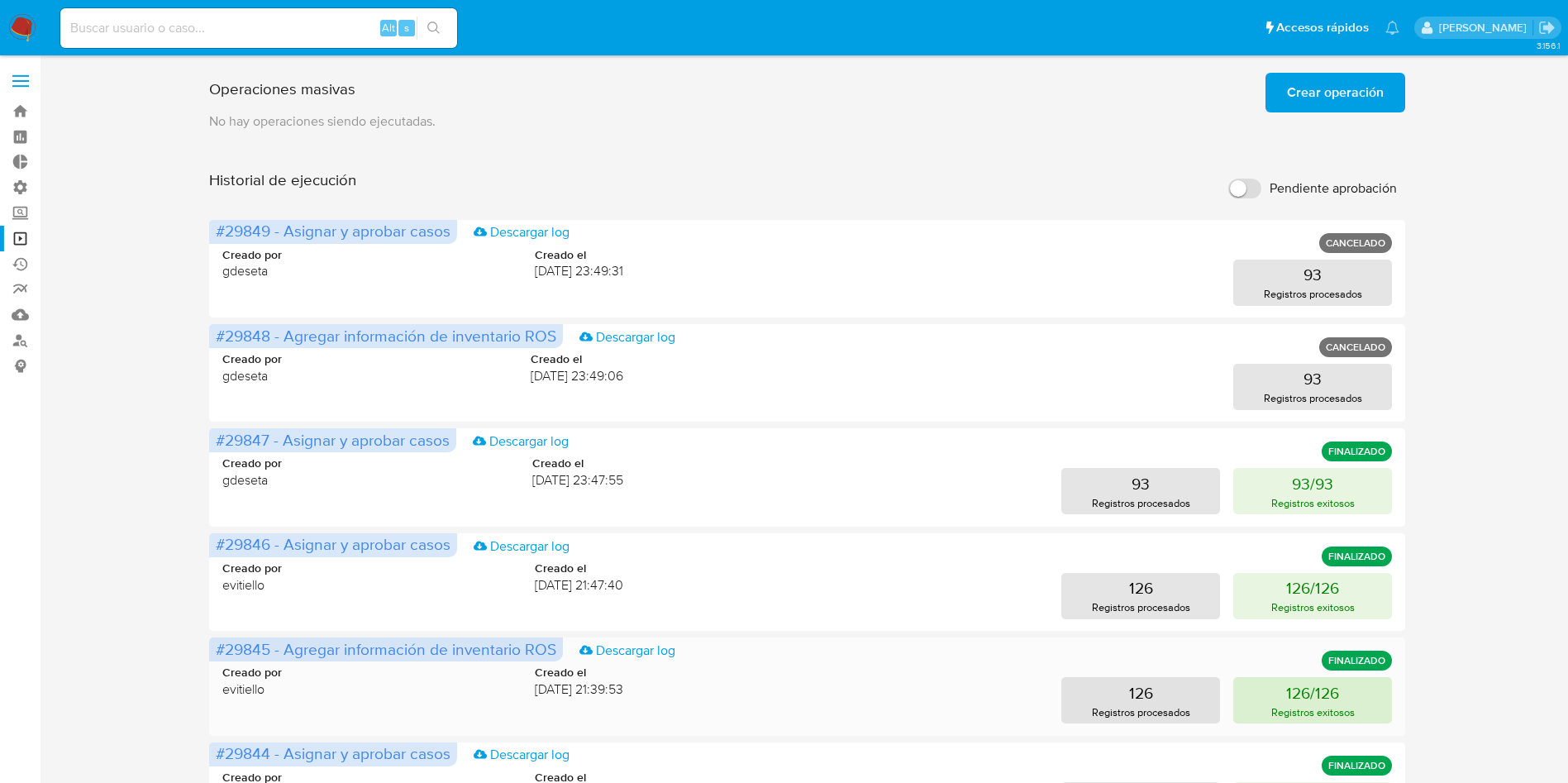
click at [1293, 684] on p "126/126" at bounding box center [1312, 693] width 53 height 23
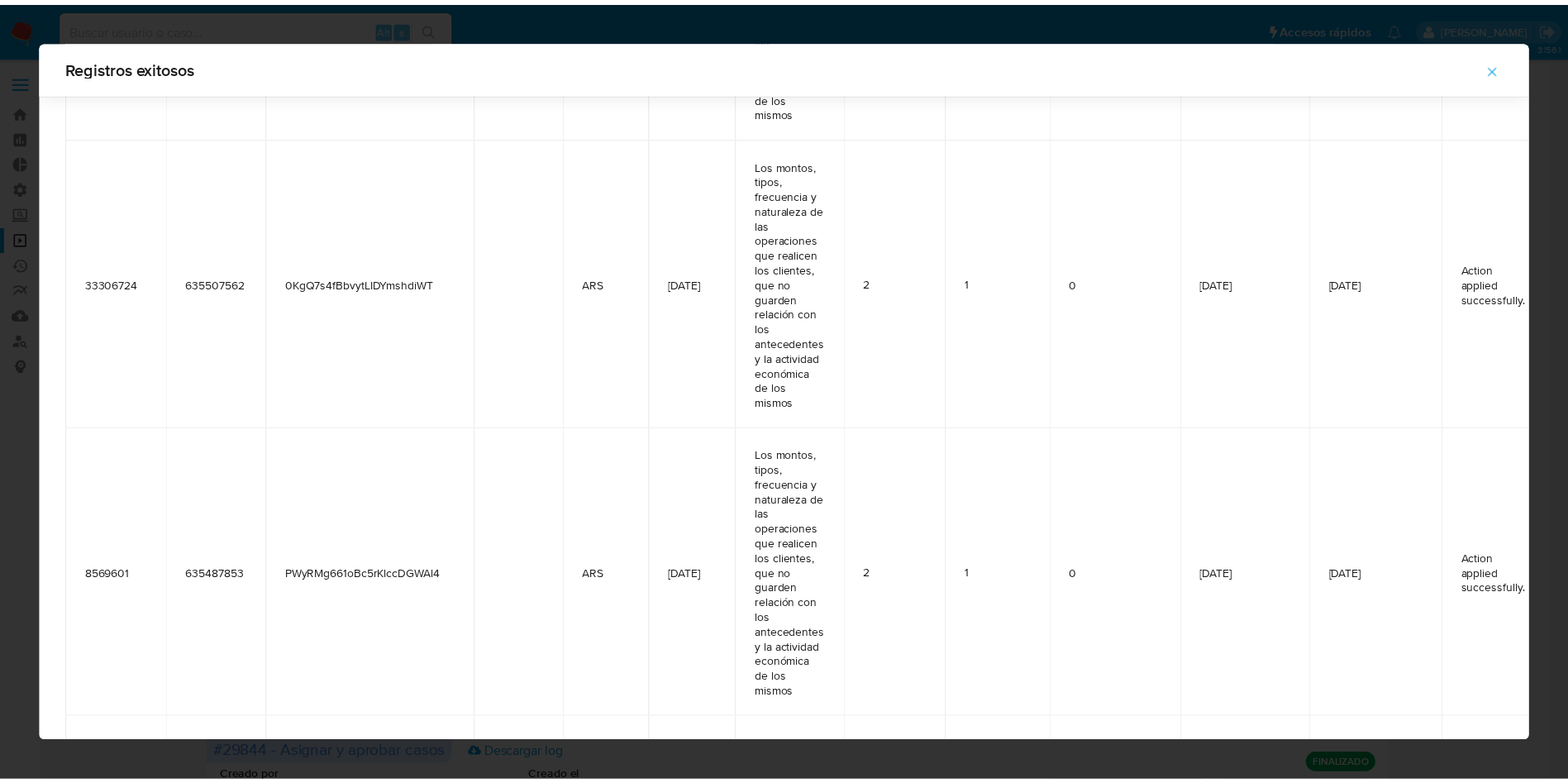
scroll to position [731, 0]
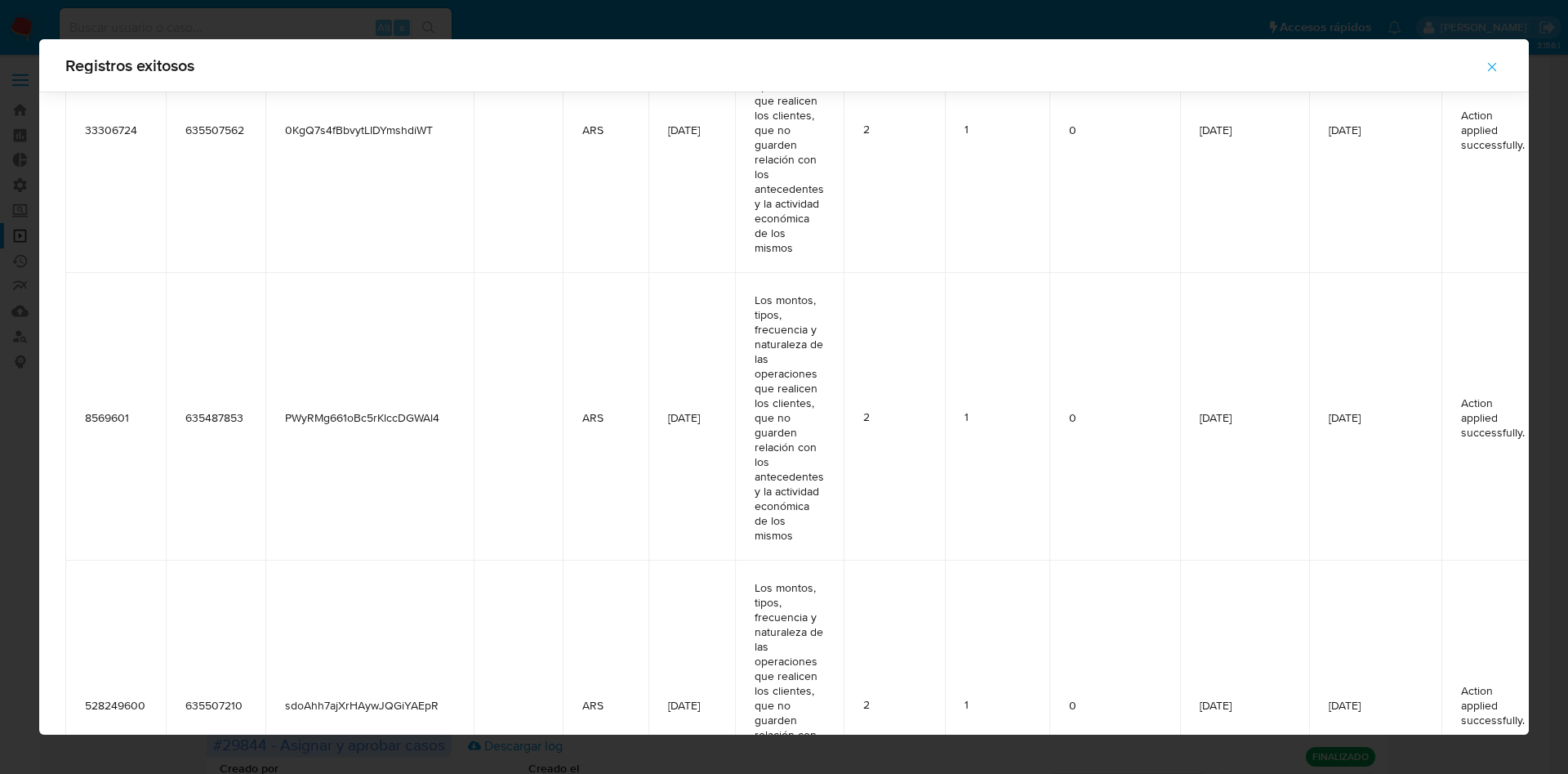
click at [1488, 67] on icon "button" at bounding box center [1491, 67] width 14 height 14
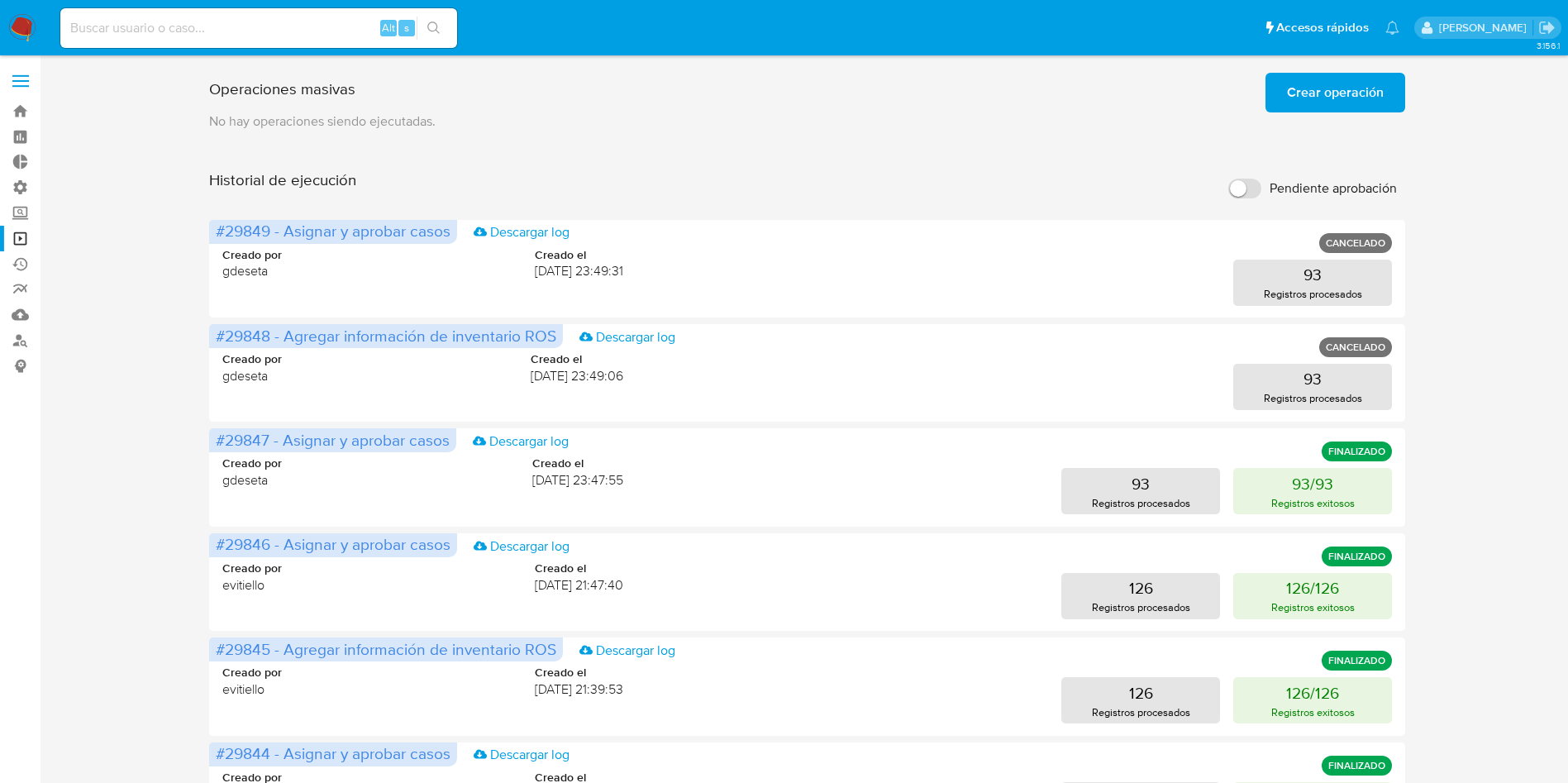
click at [1292, 95] on span "Crear operación" at bounding box center [1335, 92] width 97 height 37
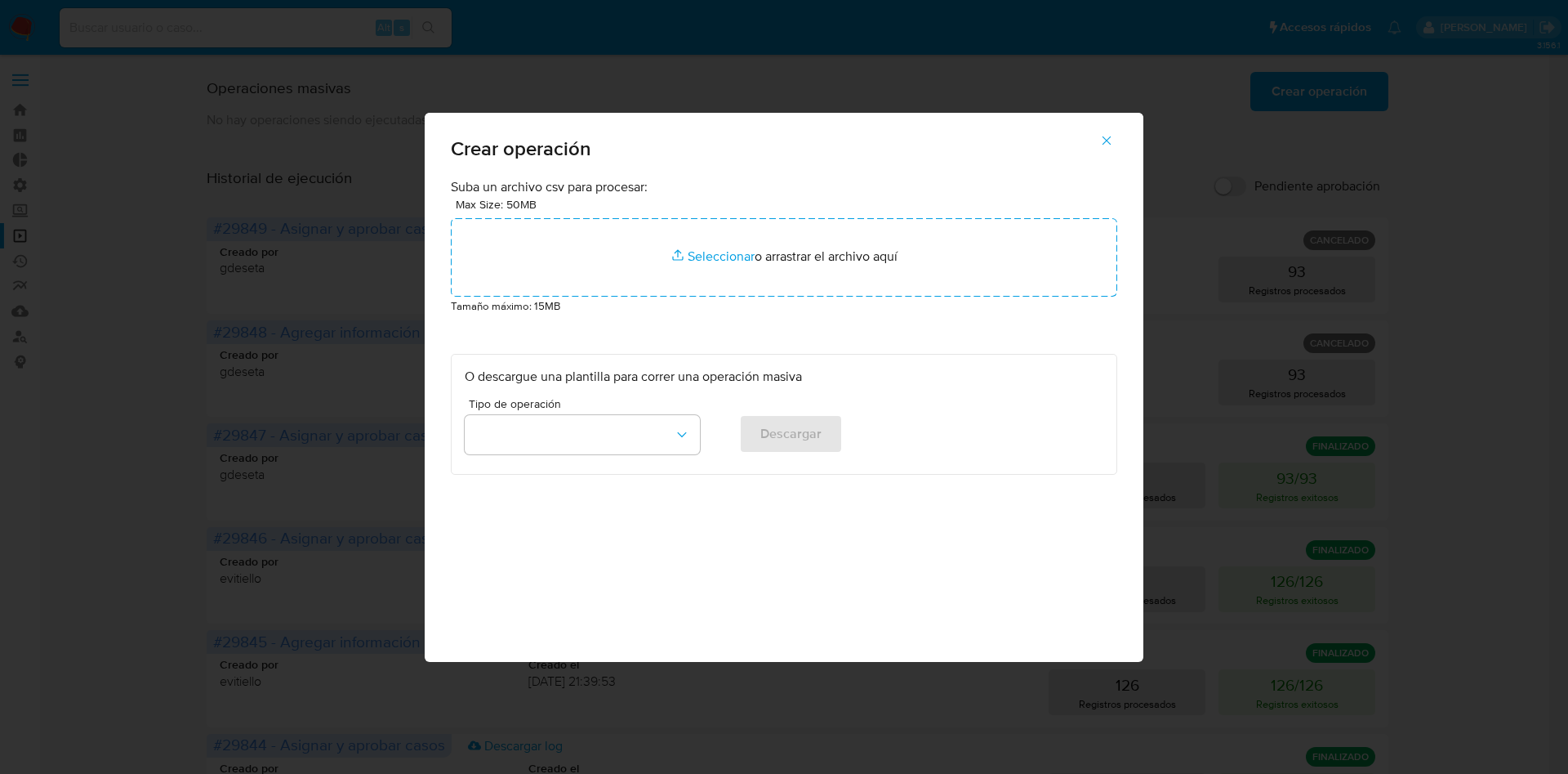
click at [767, 343] on div "Suba un archivo csv para procesar: Max Size: 50MB Seleccionar archivos Seleccio…" at bounding box center [783, 326] width 666 height 298
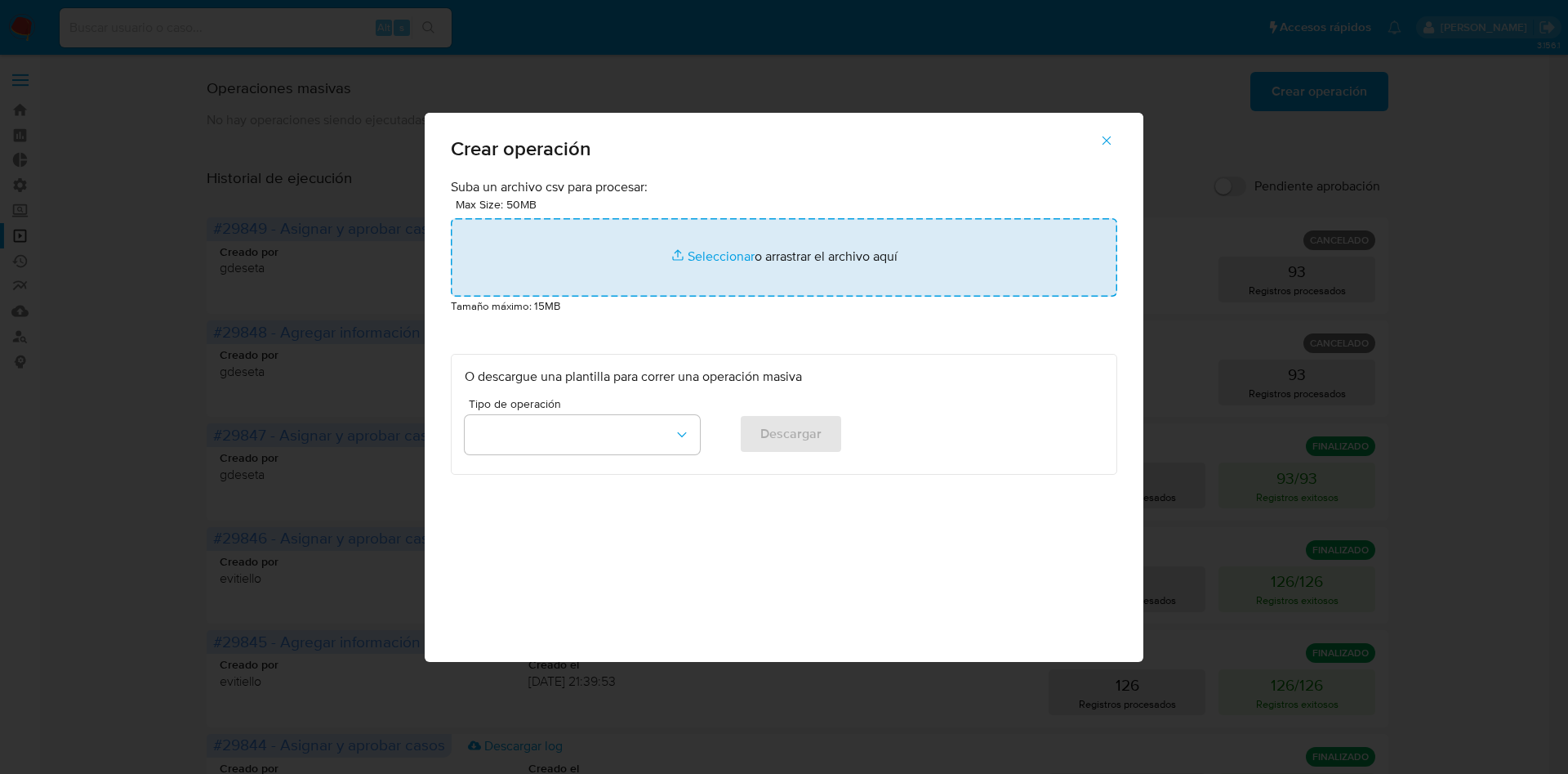
click at [702, 255] on input "file" at bounding box center [783, 257] width 666 height 78
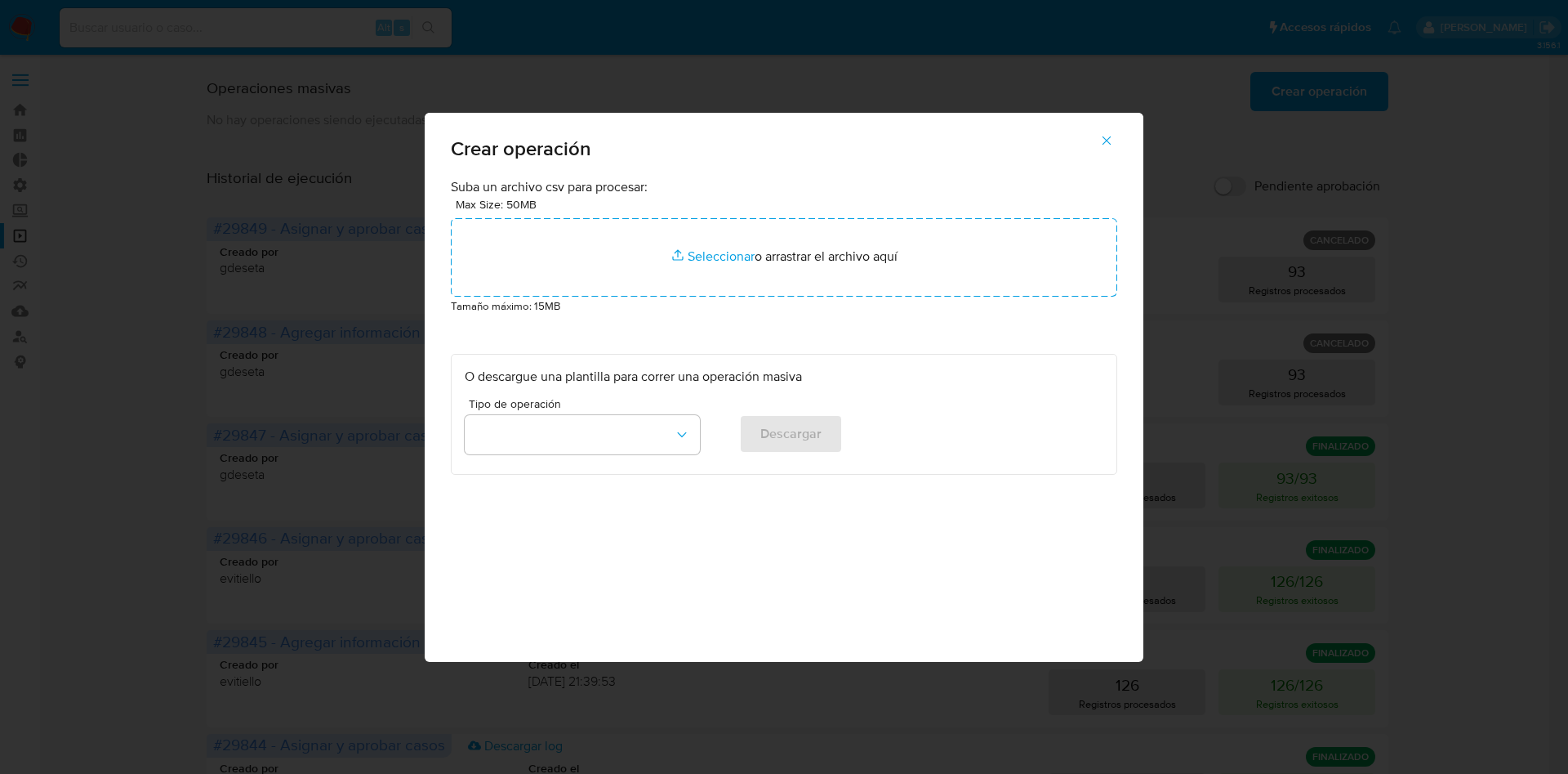
click at [1115, 133] on button "button" at bounding box center [1106, 140] width 57 height 39
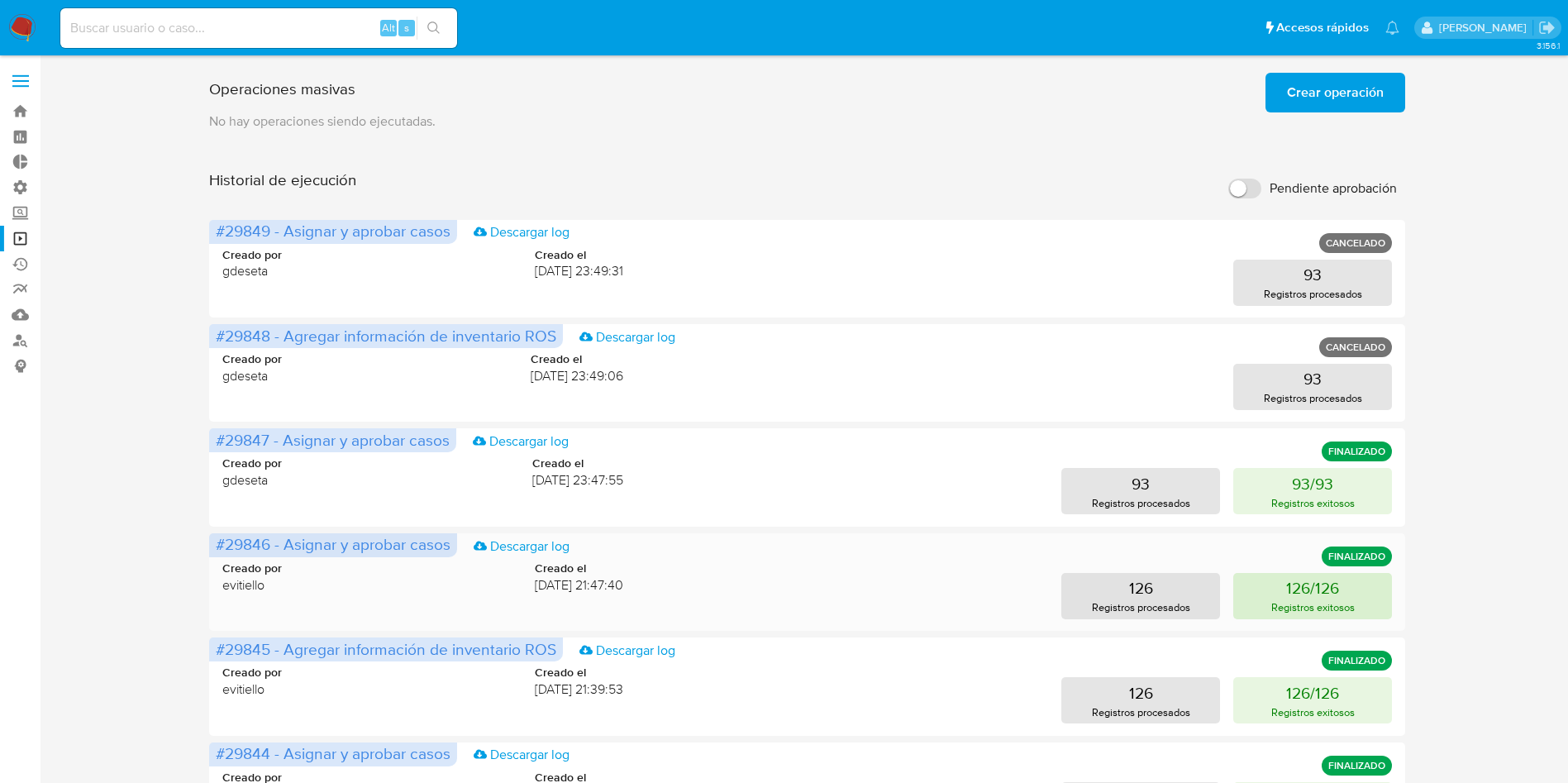
click at [1294, 593] on p "126/126" at bounding box center [1312, 588] width 53 height 23
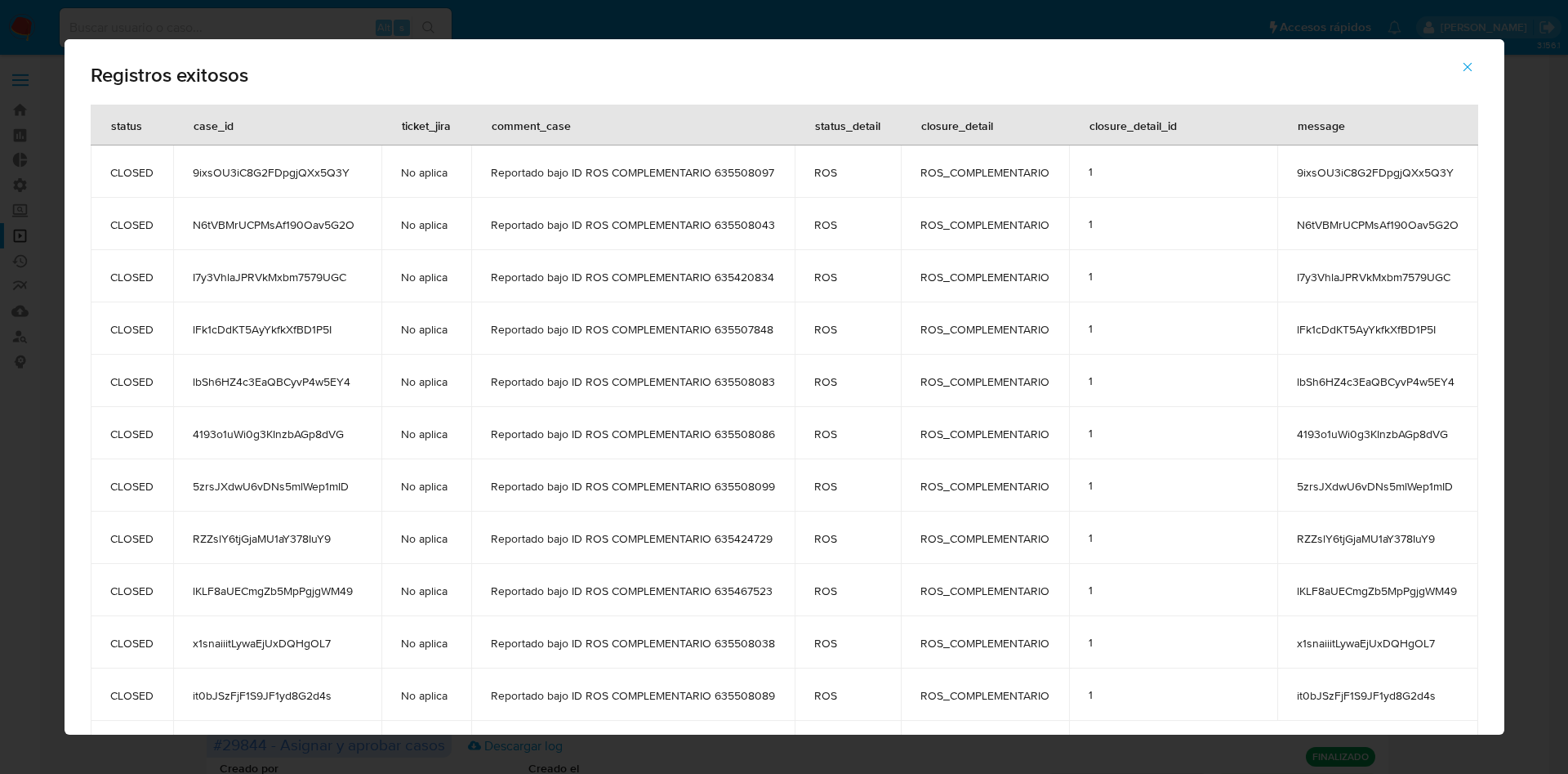
click at [1475, 71] on icon "button" at bounding box center [1466, 67] width 14 height 14
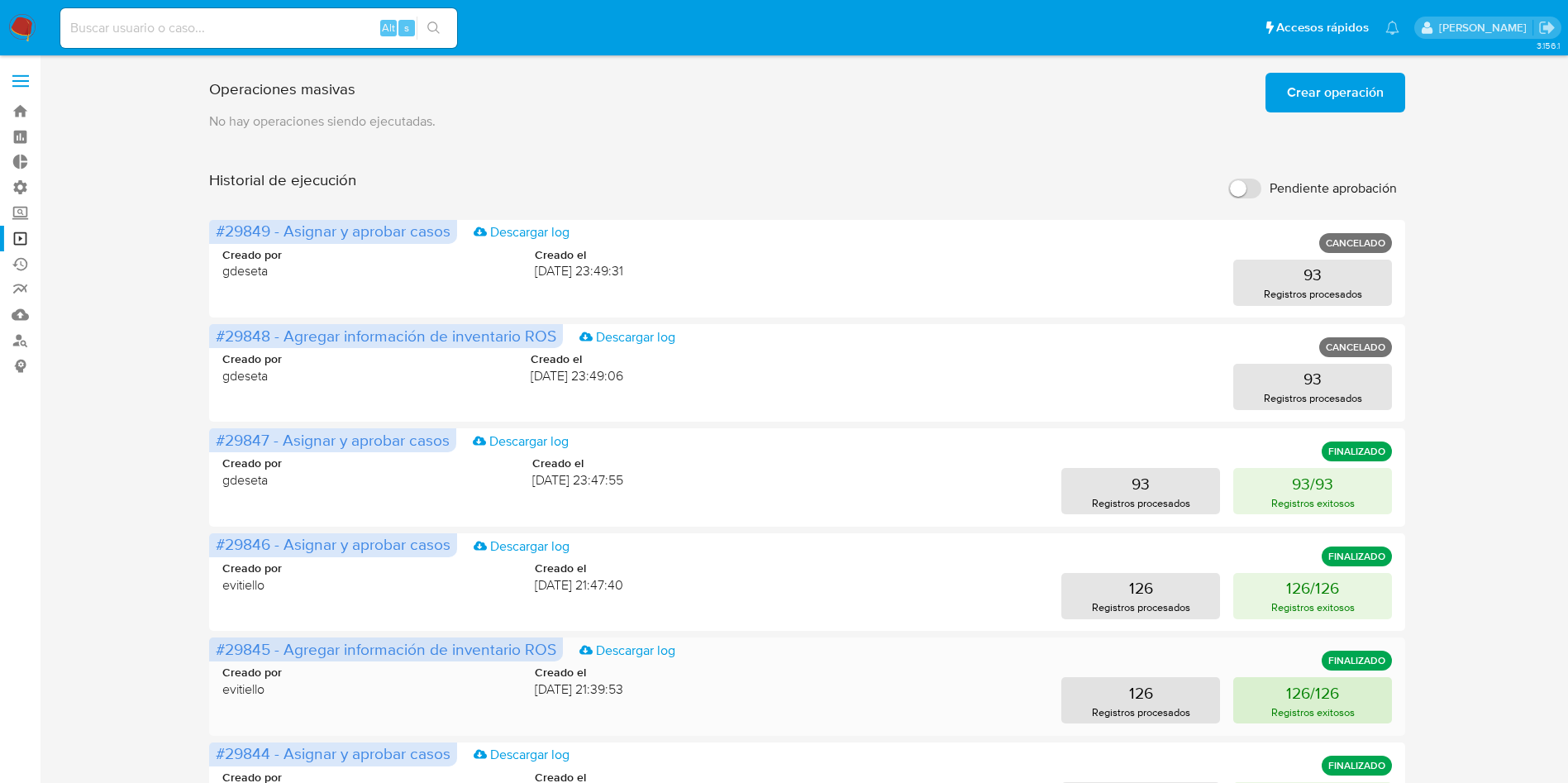
click at [1306, 696] on p "126/126" at bounding box center [1312, 693] width 53 height 23
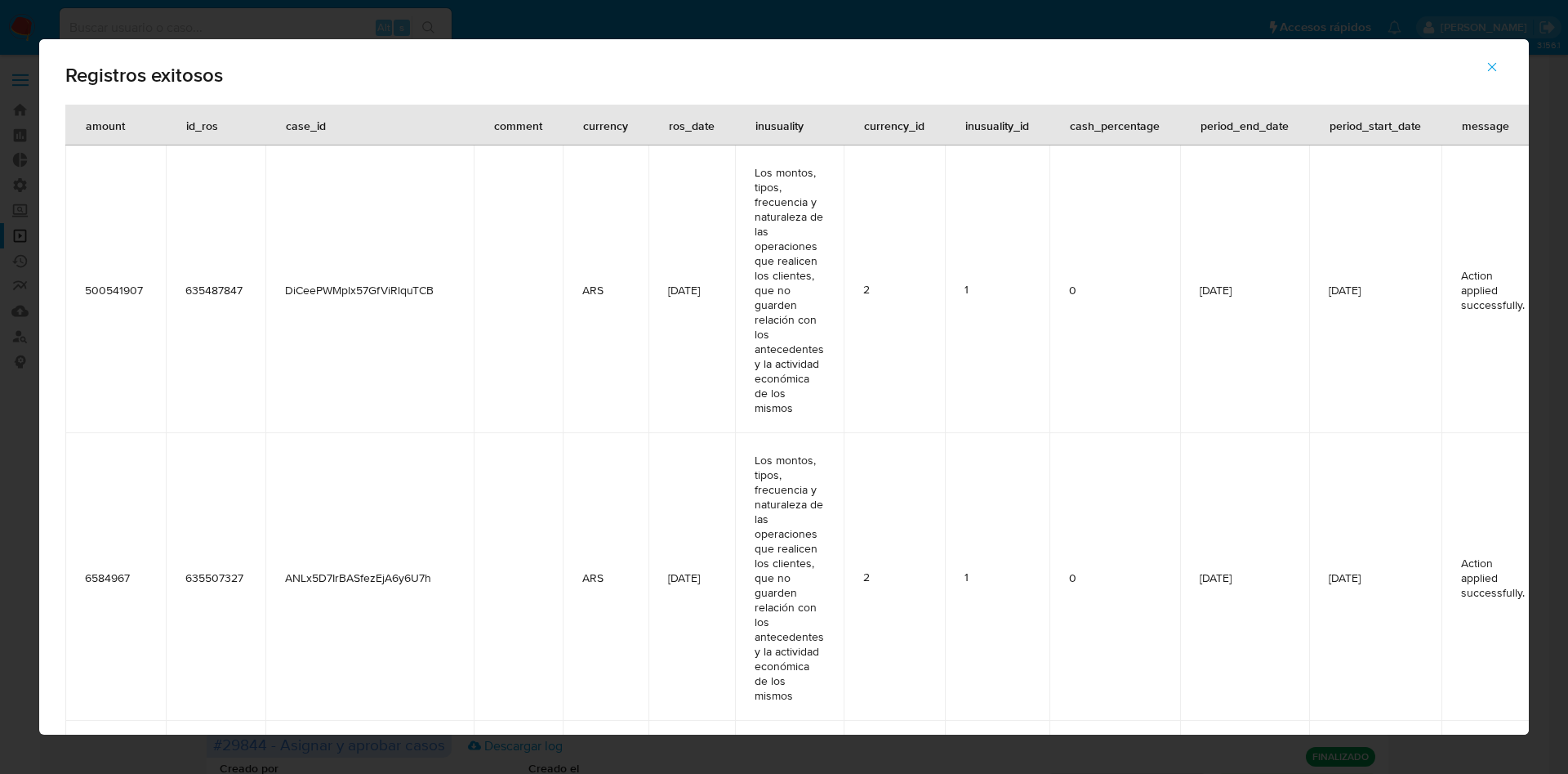
click at [224, 285] on span "635487847" at bounding box center [216, 289] width 61 height 14
click at [1486, 68] on icon "button" at bounding box center [1491, 67] width 14 height 14
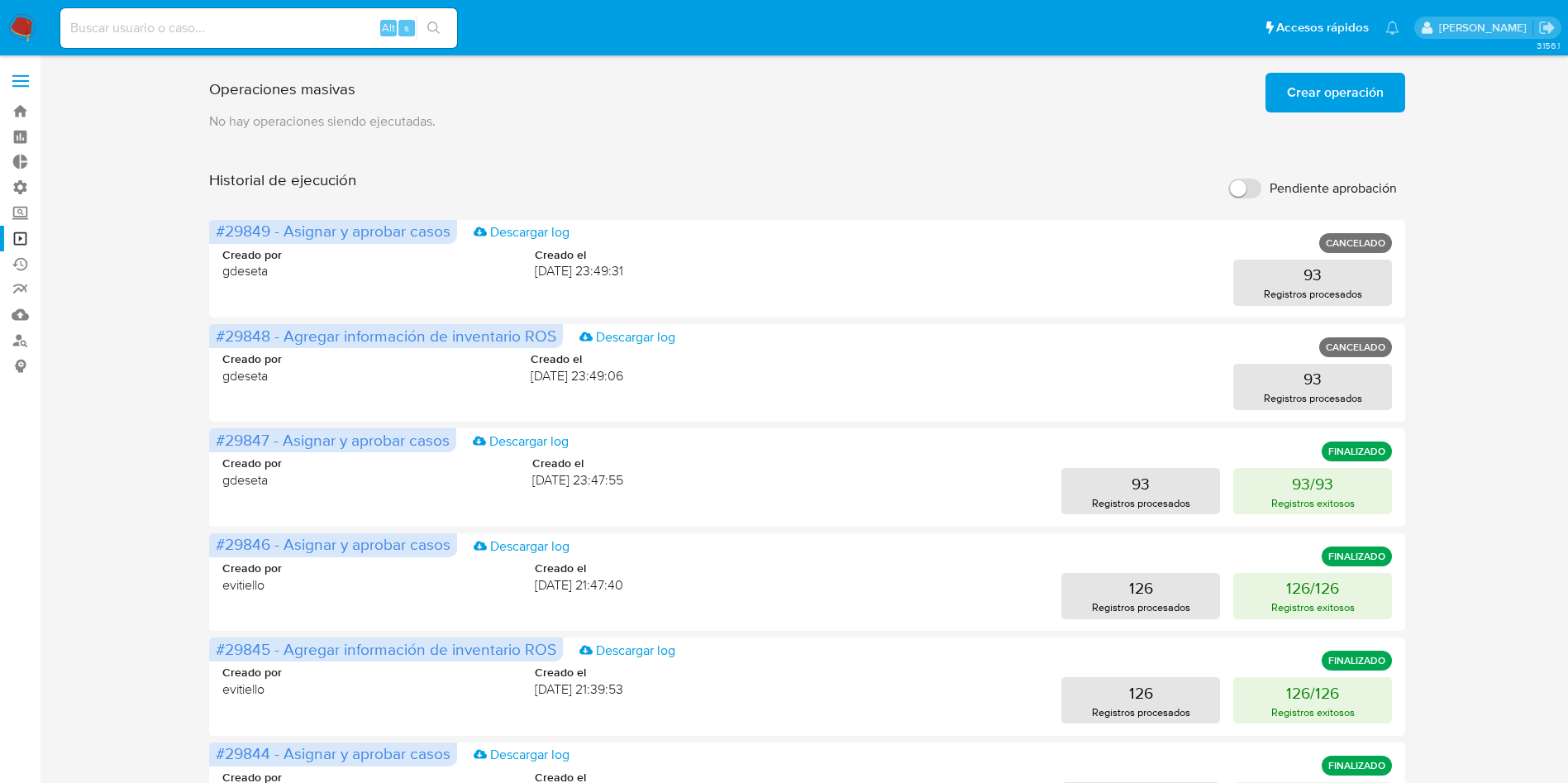
click at [1303, 94] on span "Crear operación" at bounding box center [1335, 92] width 97 height 37
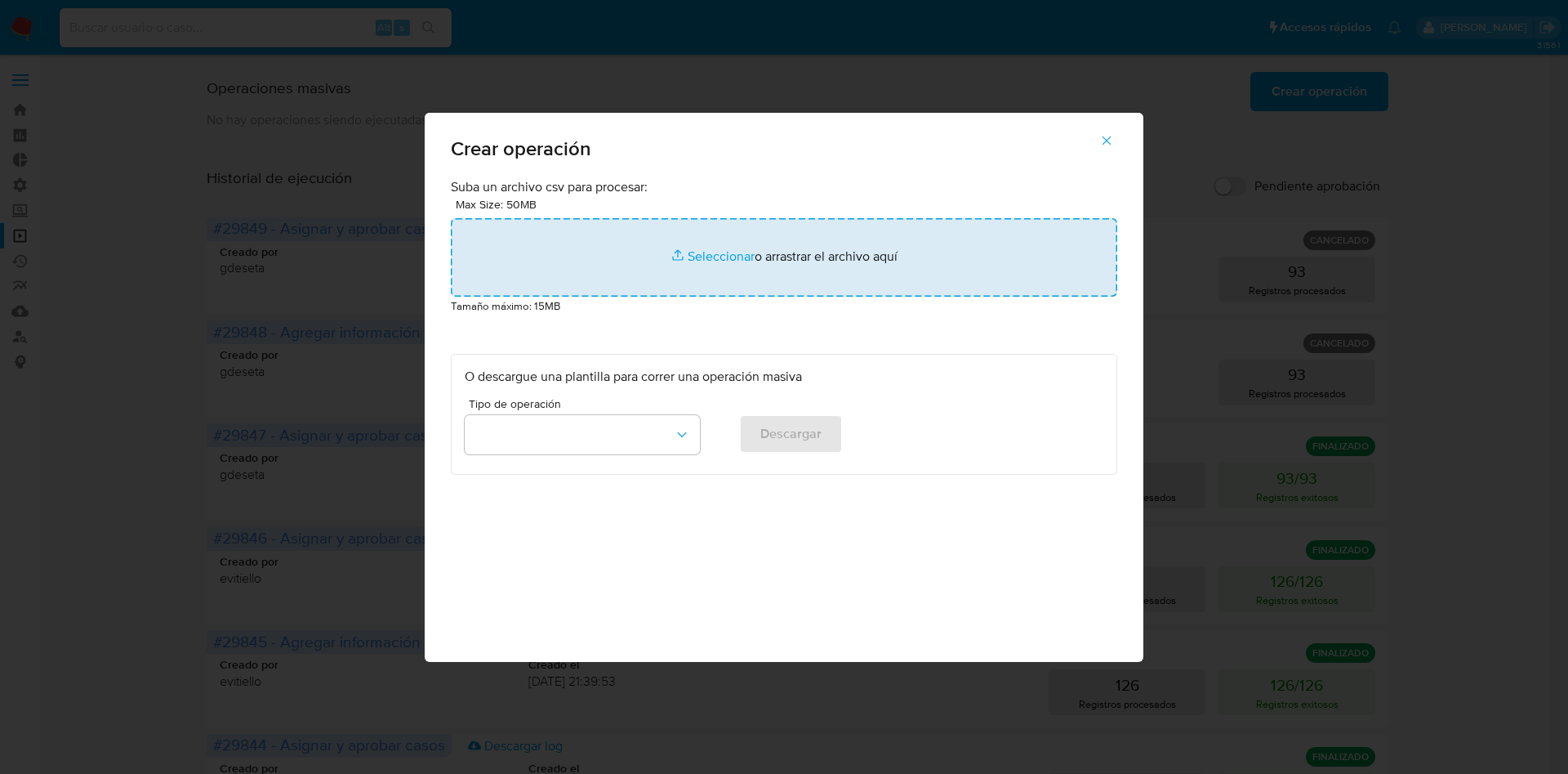
click at [834, 260] on input "file" at bounding box center [783, 257] width 666 height 78
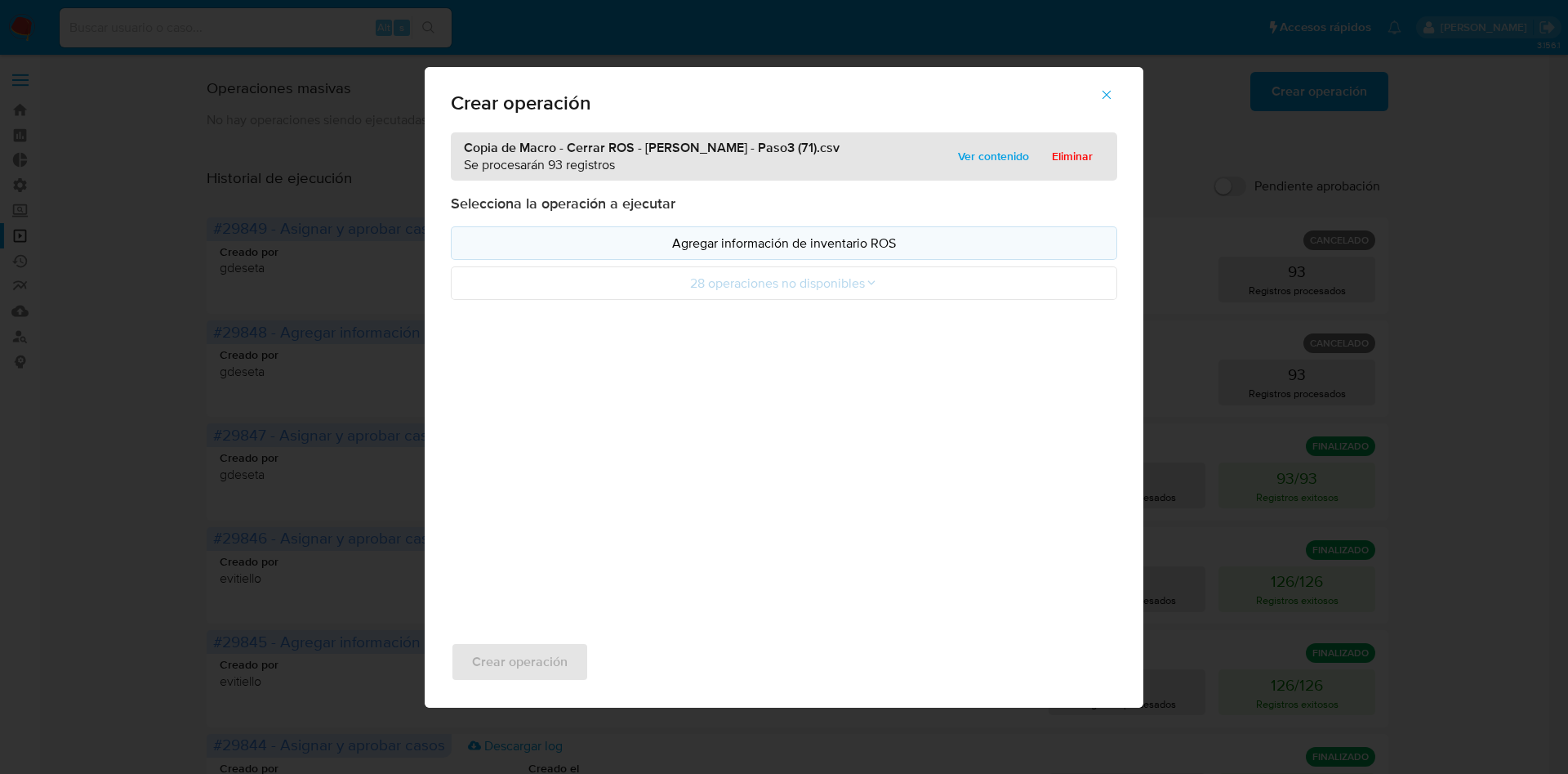
click at [859, 244] on p "Agregar información de inventario ROS" at bounding box center [784, 243] width 639 height 19
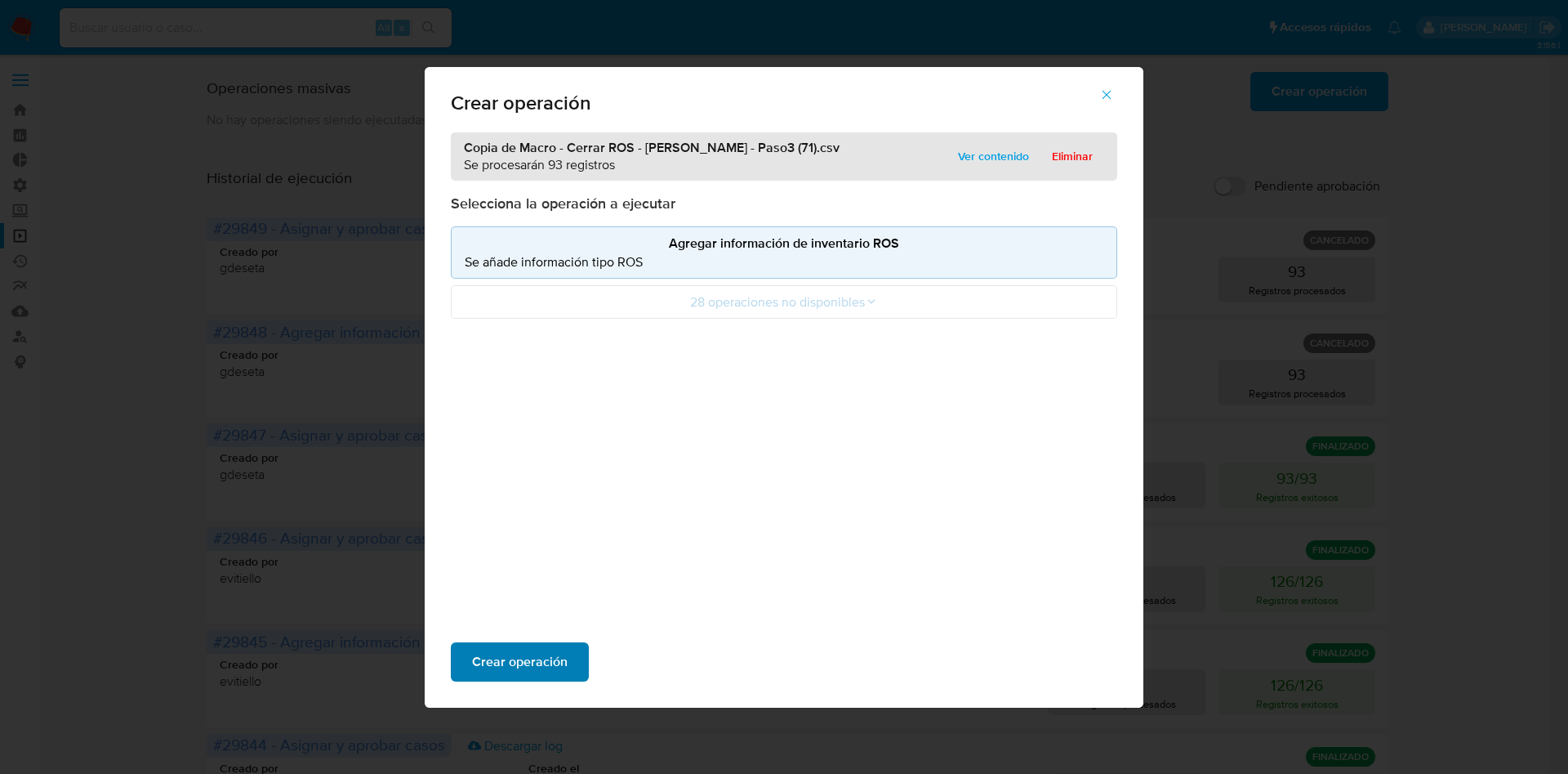
click at [546, 652] on span "Crear operación" at bounding box center [520, 662] width 96 height 36
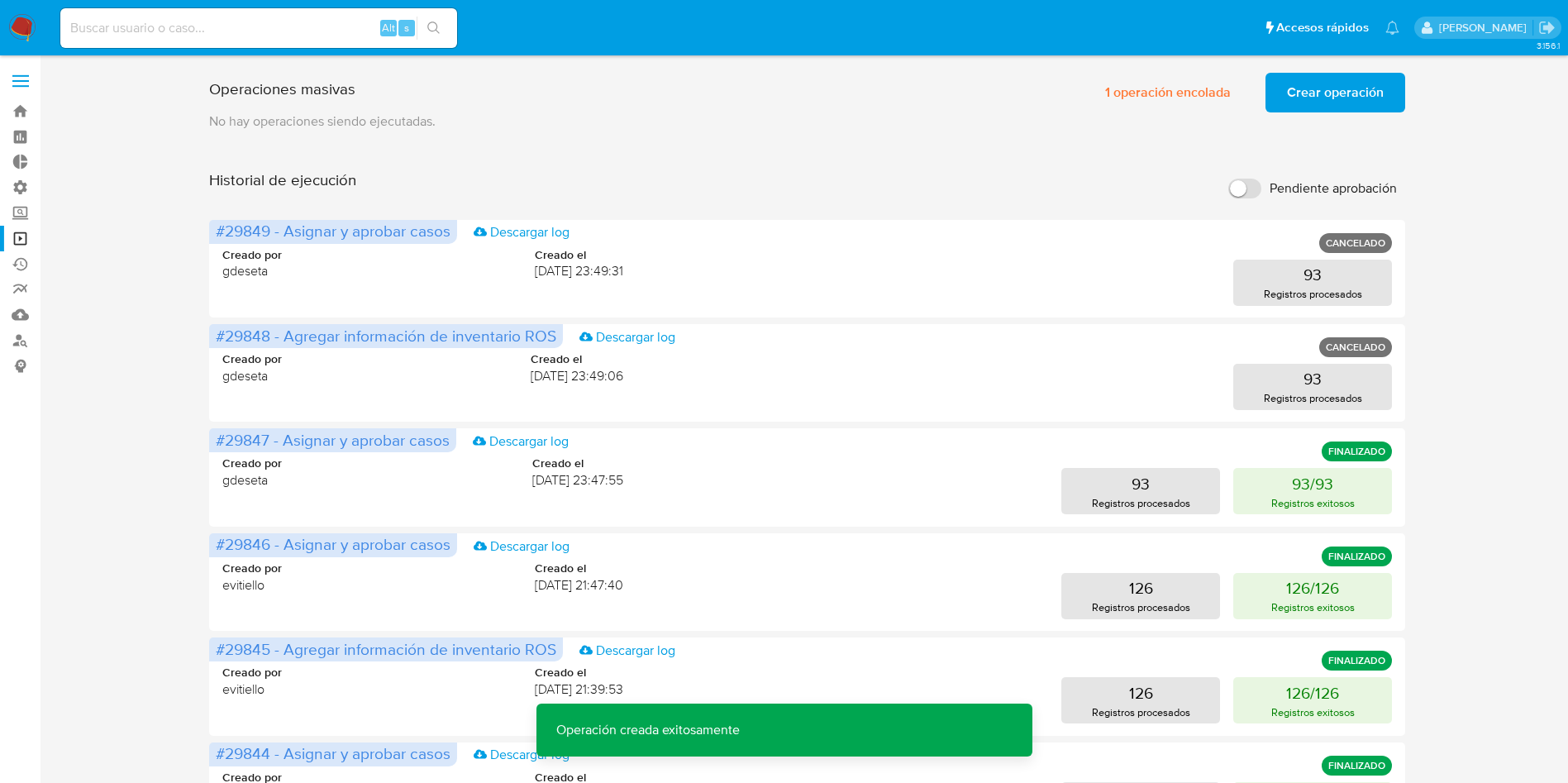
click at [1327, 103] on span "Crear operación" at bounding box center [1335, 92] width 97 height 37
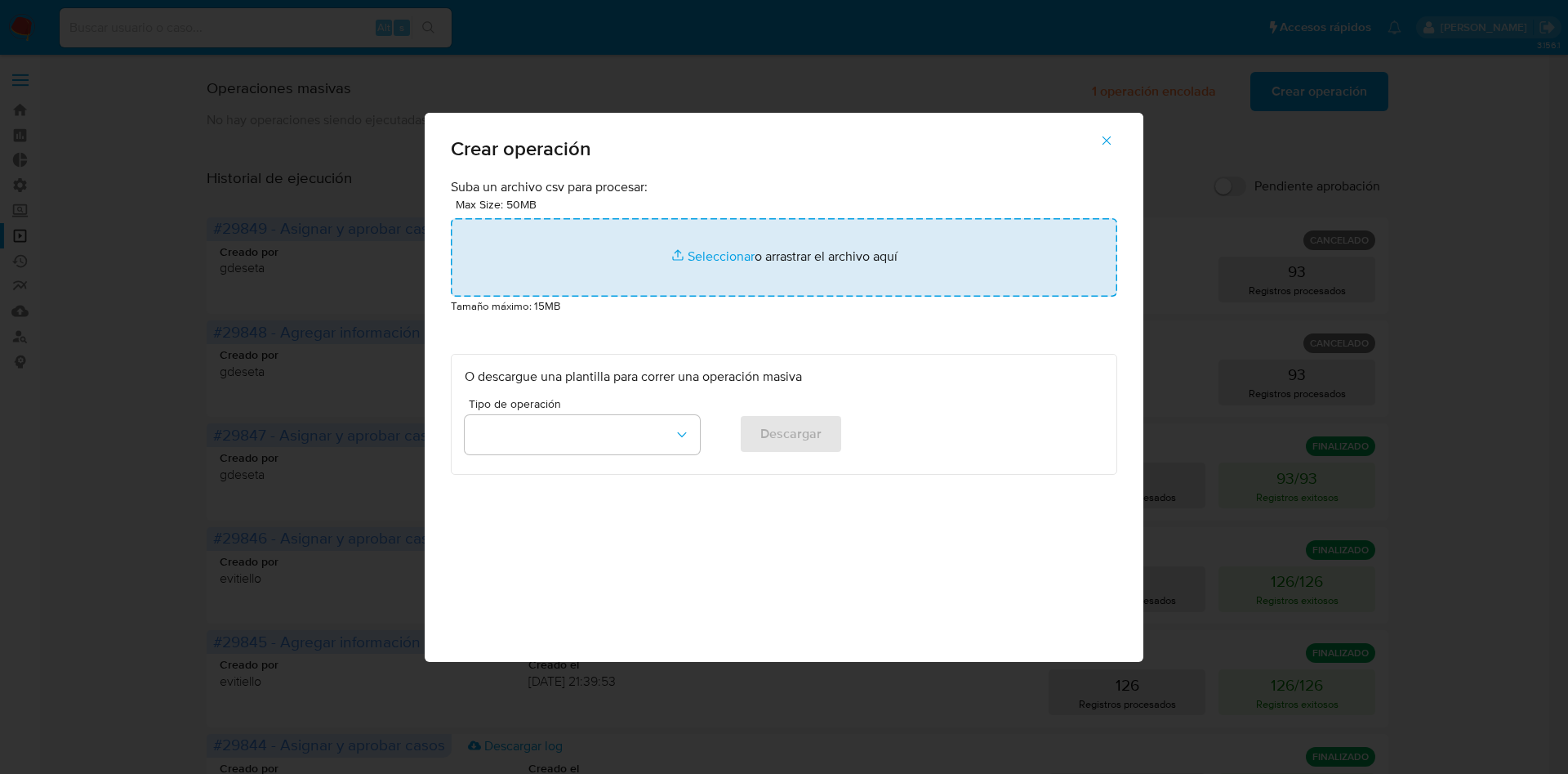
click at [765, 267] on input "file" at bounding box center [783, 257] width 666 height 78
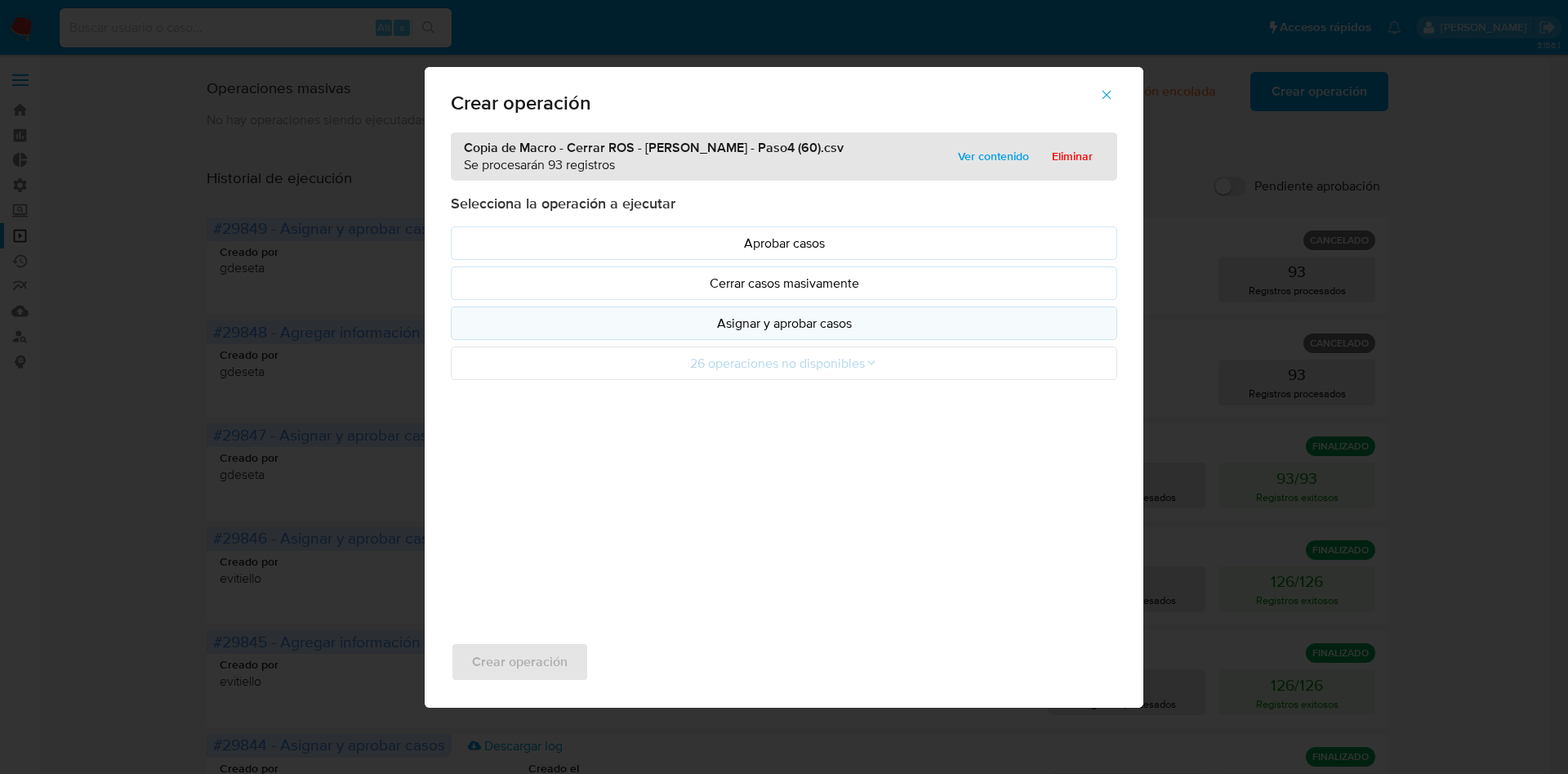
drag, startPoint x: 765, startPoint y: 267, endPoint x: 861, endPoint y: 332, distance: 115.9
click at [861, 332] on p "Asignar y aprobar casos" at bounding box center [784, 323] width 639 height 19
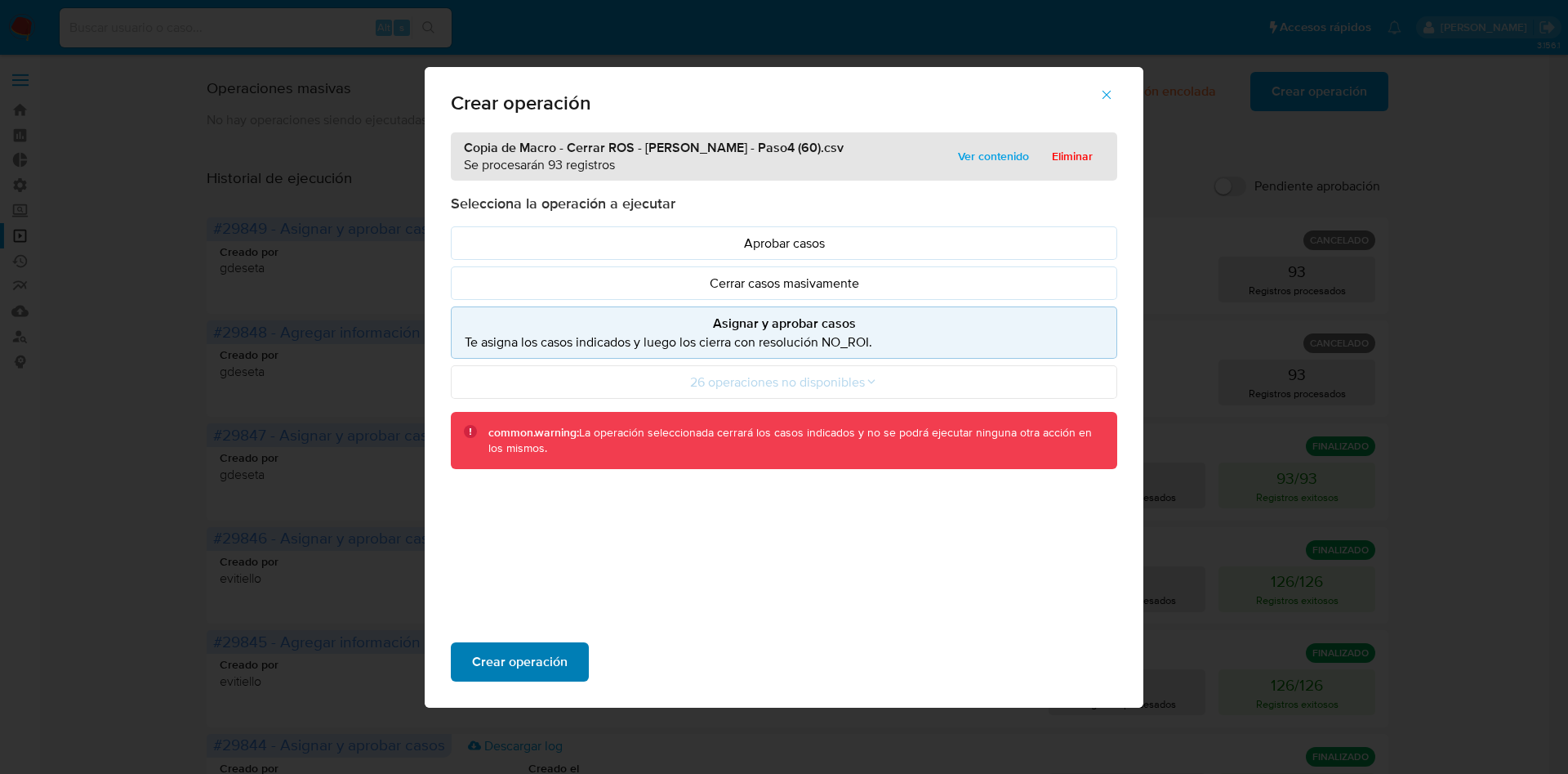
click at [539, 659] on span "Crear operación" at bounding box center [520, 662] width 96 height 36
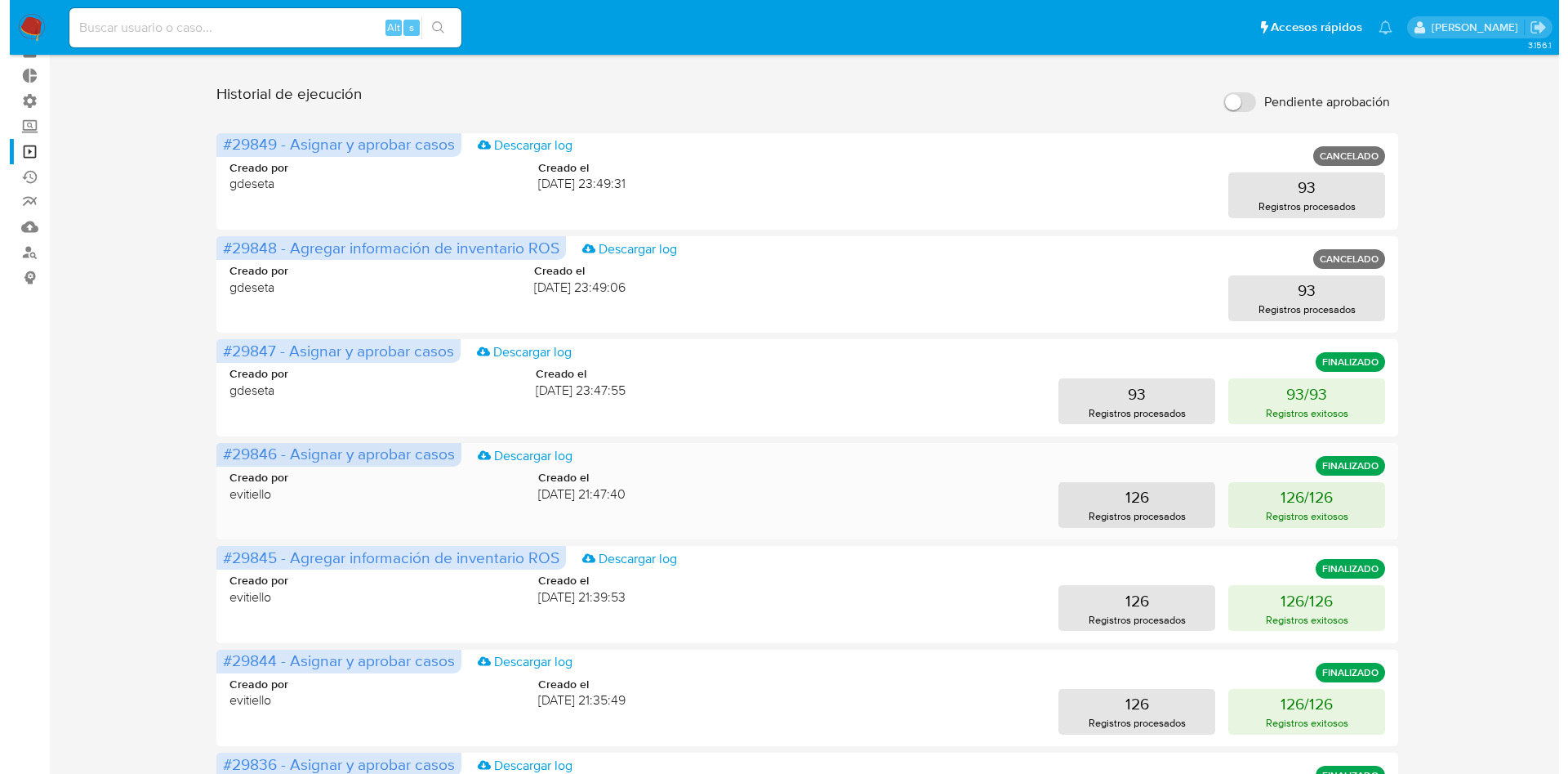
scroll to position [123, 0]
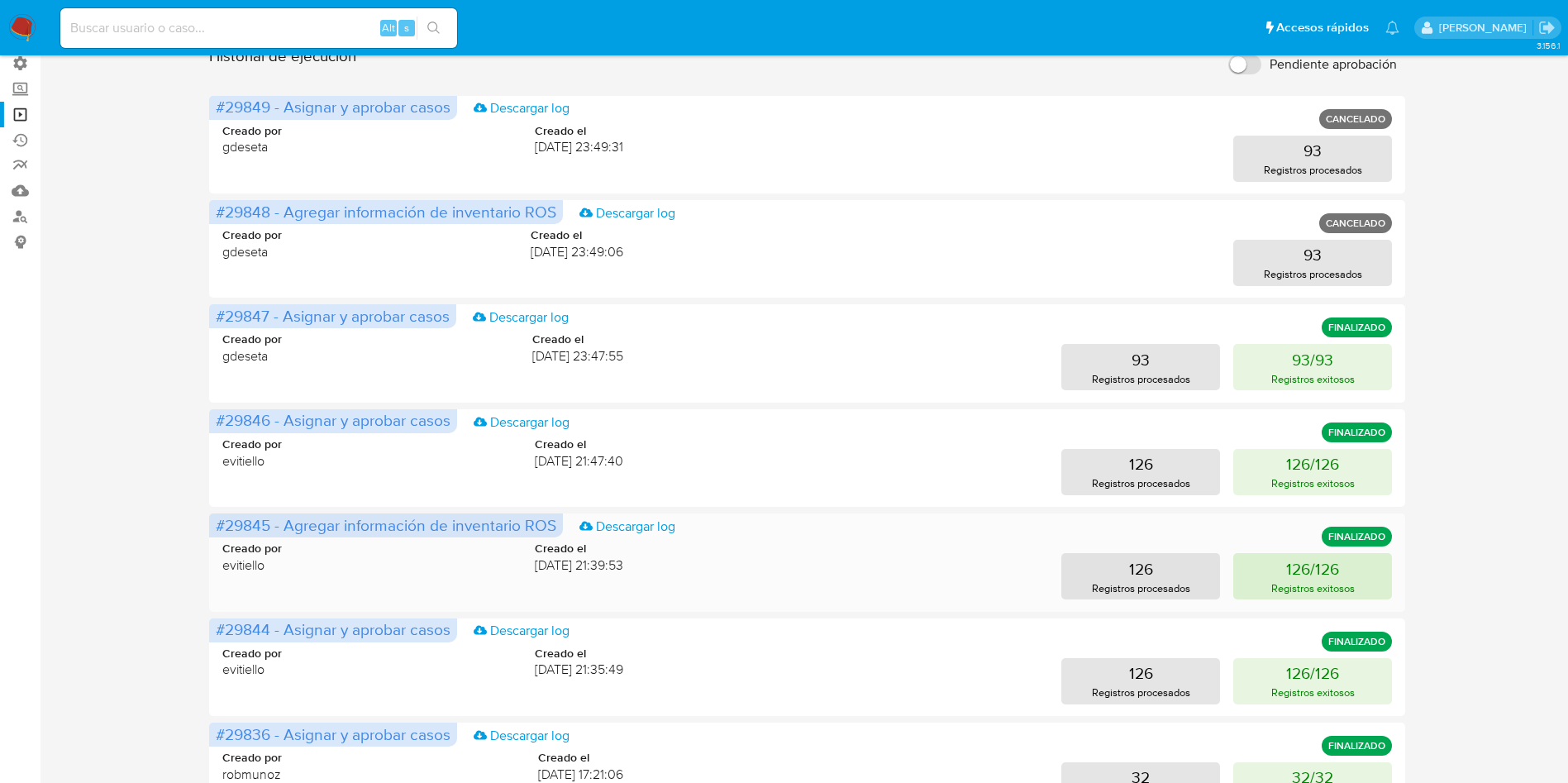
click at [1287, 587] on p "Registros exitosos" at bounding box center [1313, 588] width 84 height 15
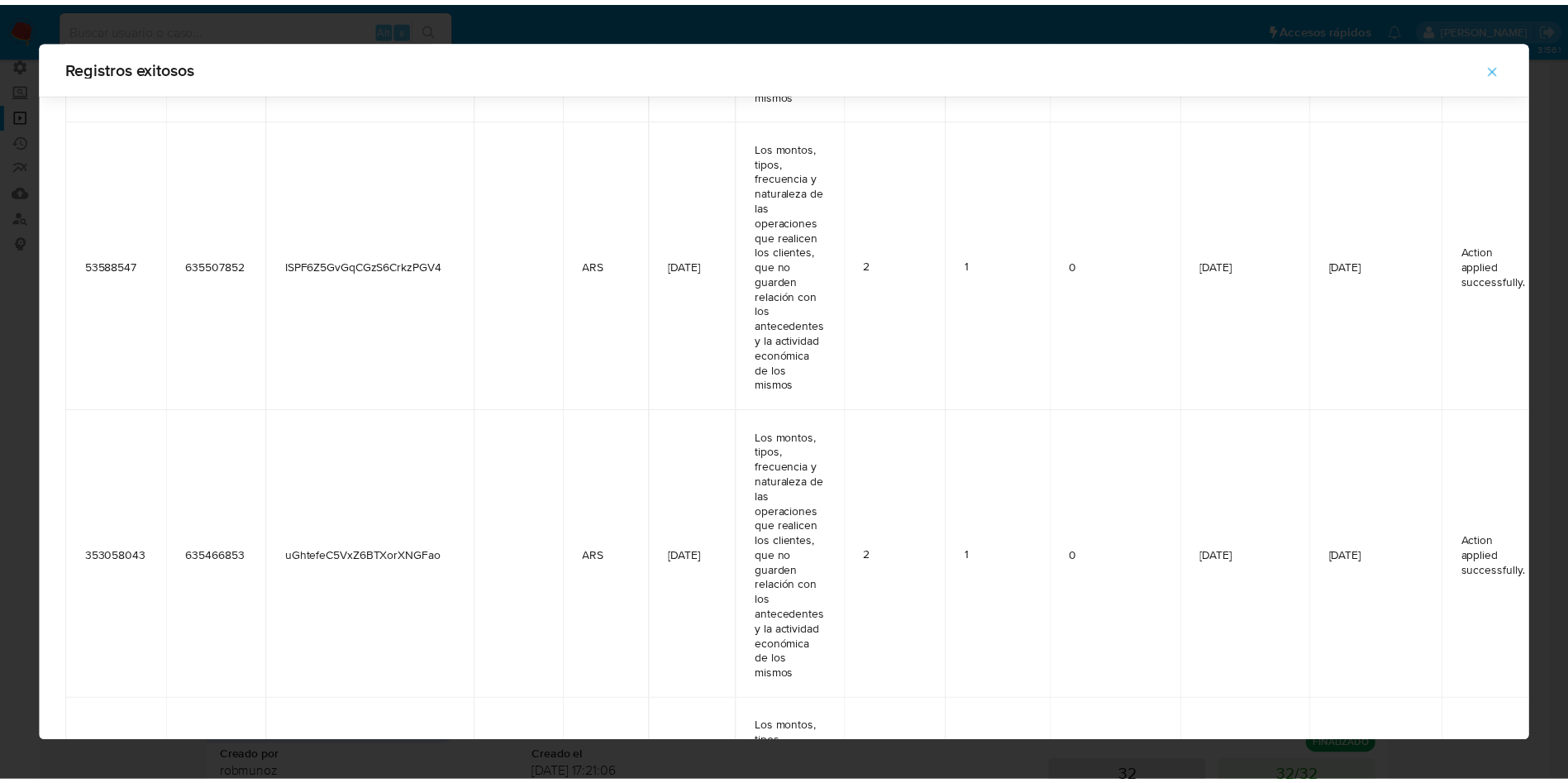
scroll to position [2094, 0]
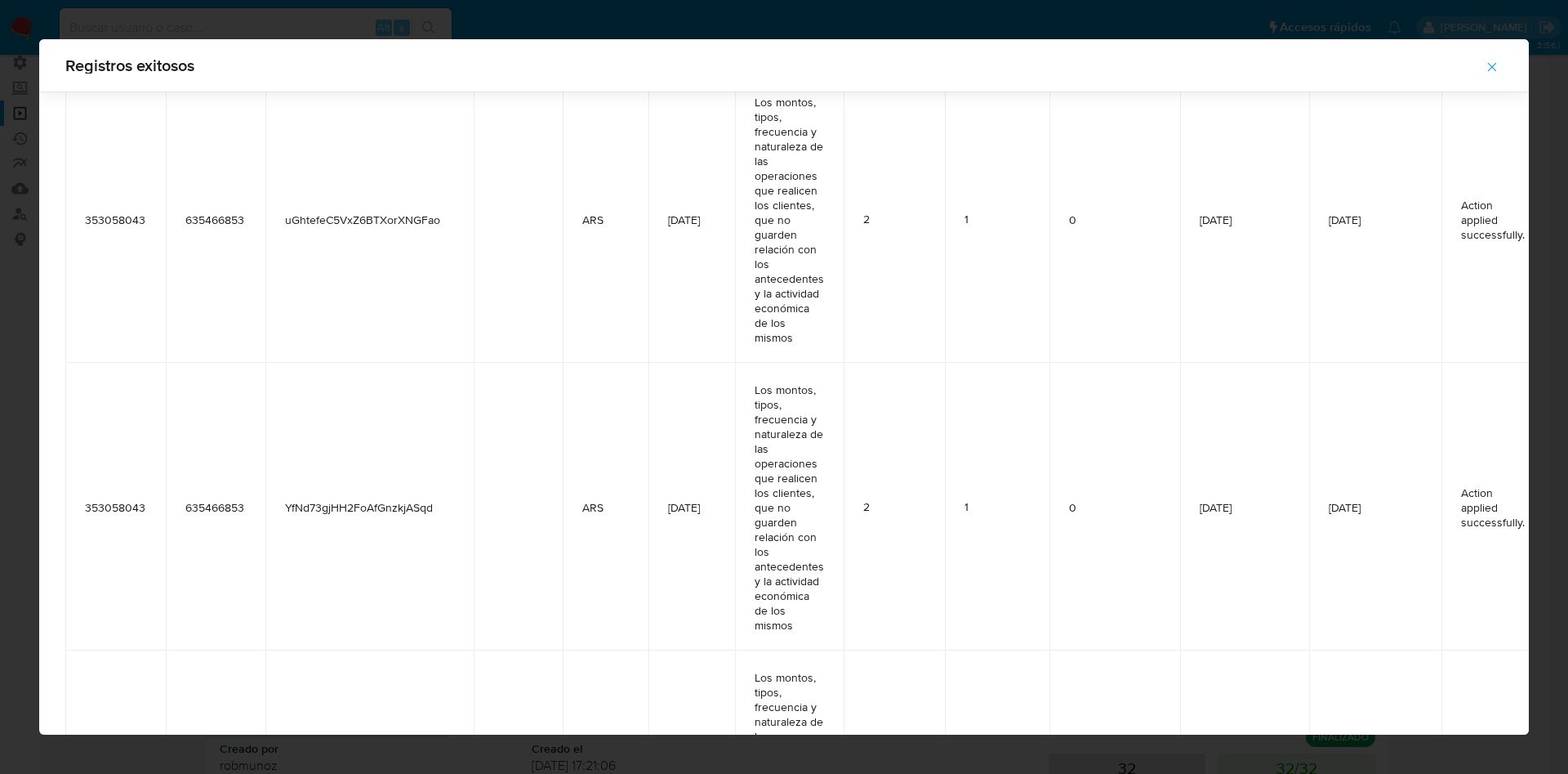
click at [218, 508] on span "635466853" at bounding box center [216, 507] width 61 height 14
click at [1490, 70] on icon "button" at bounding box center [1491, 67] width 14 height 14
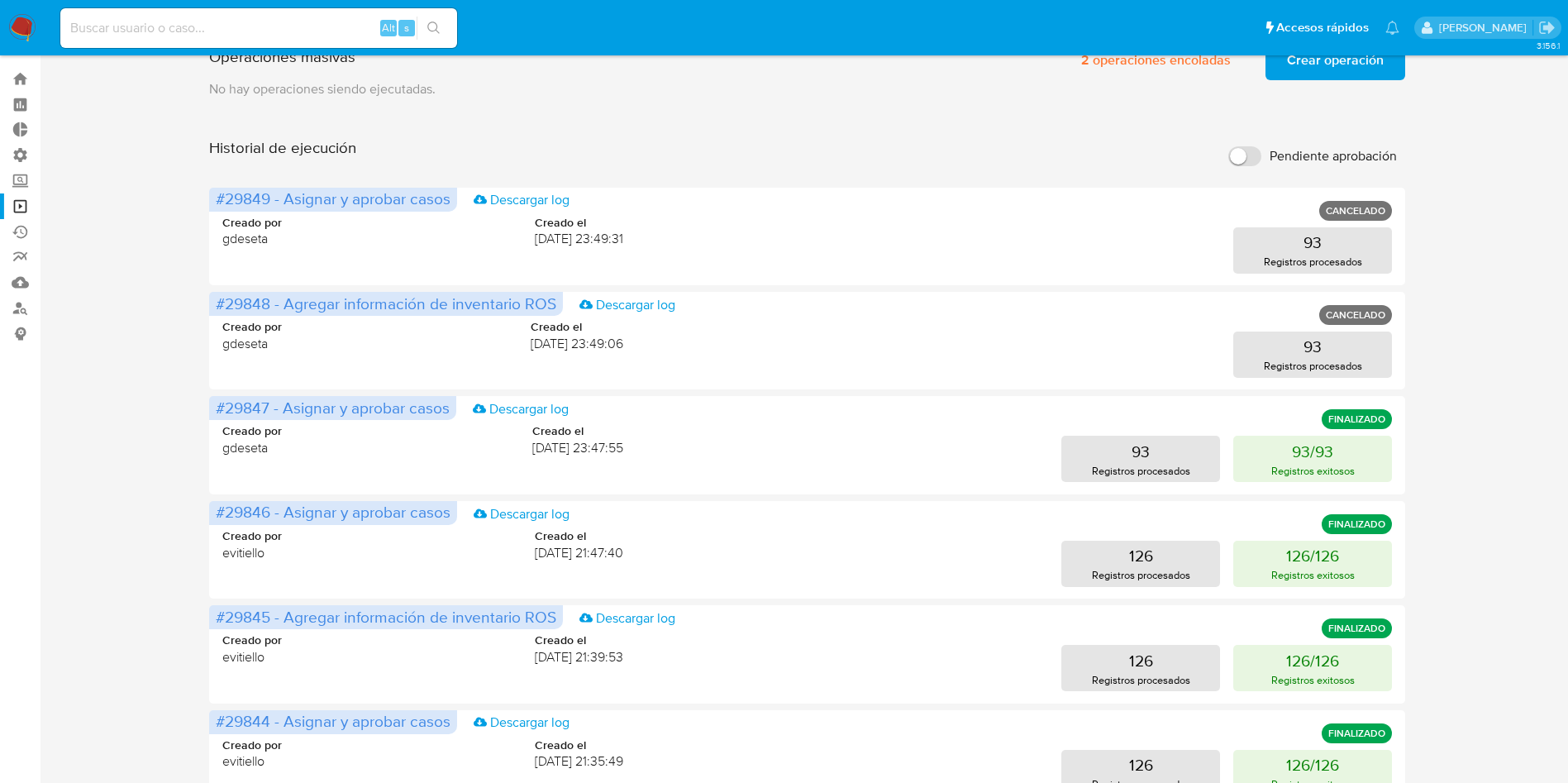
scroll to position [0, 0]
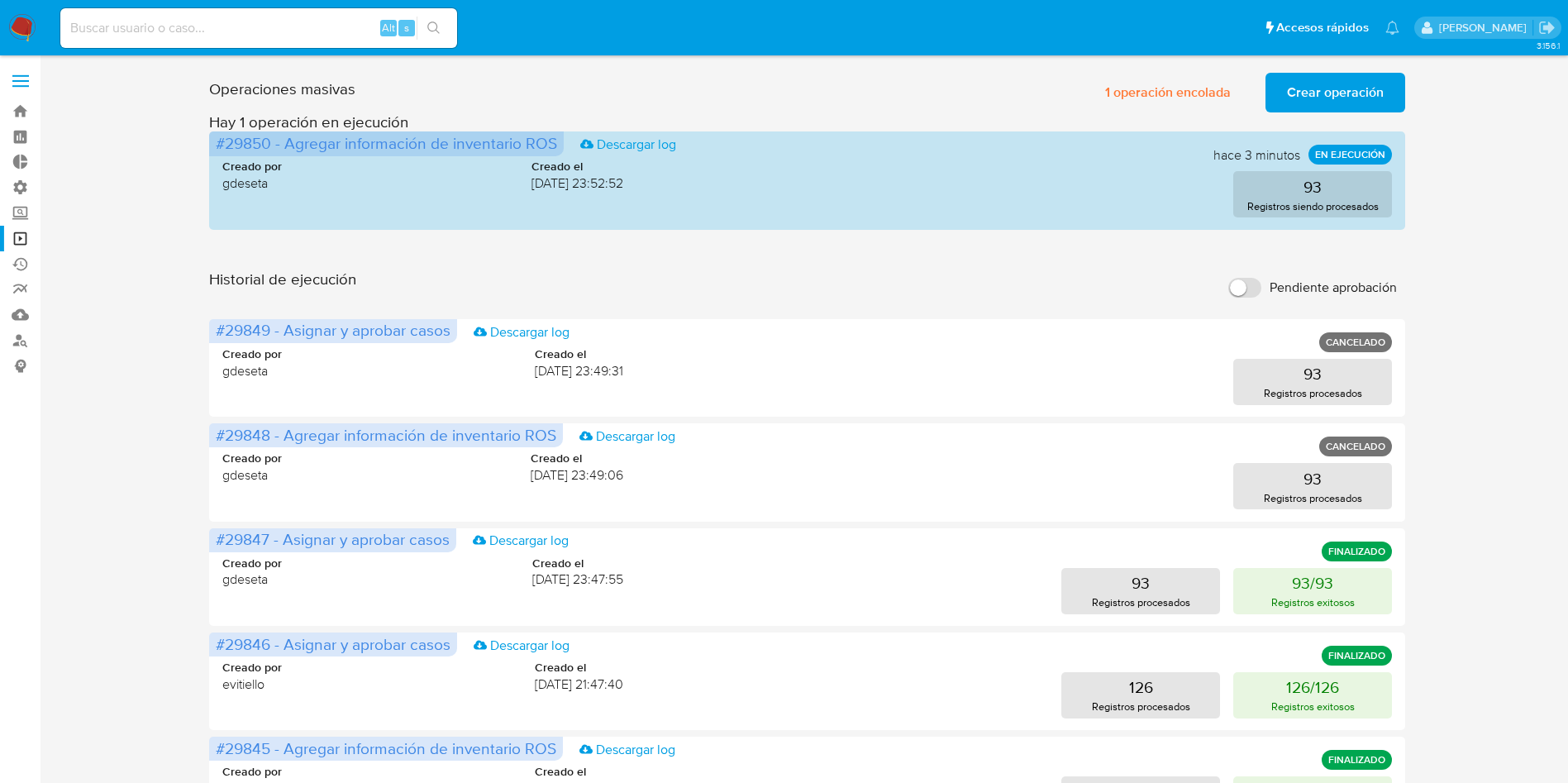
click at [684, 272] on div "Historial de ejecución Pendiente aprobación" at bounding box center [806, 288] width 1196 height 37
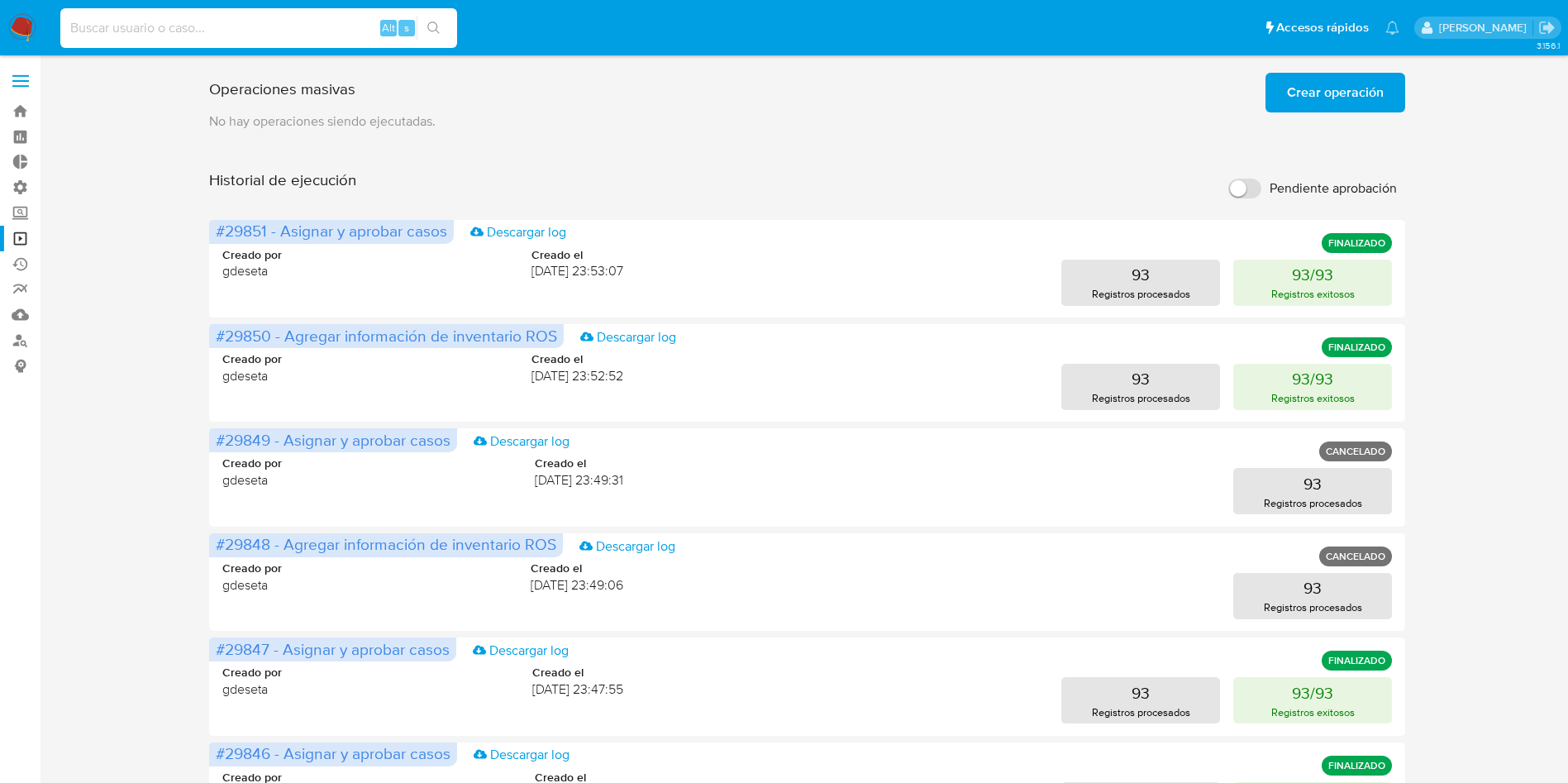
click at [301, 27] on input at bounding box center [259, 28] width 396 height 21
paste input "xTdFrgPu0aDGjB3fpIVlb7CF"
type input "xTdFrgPu0aDGjB3fpIVlb7CF"
click at [441, 32] on icon "search-icon" at bounding box center [434, 28] width 13 height 13
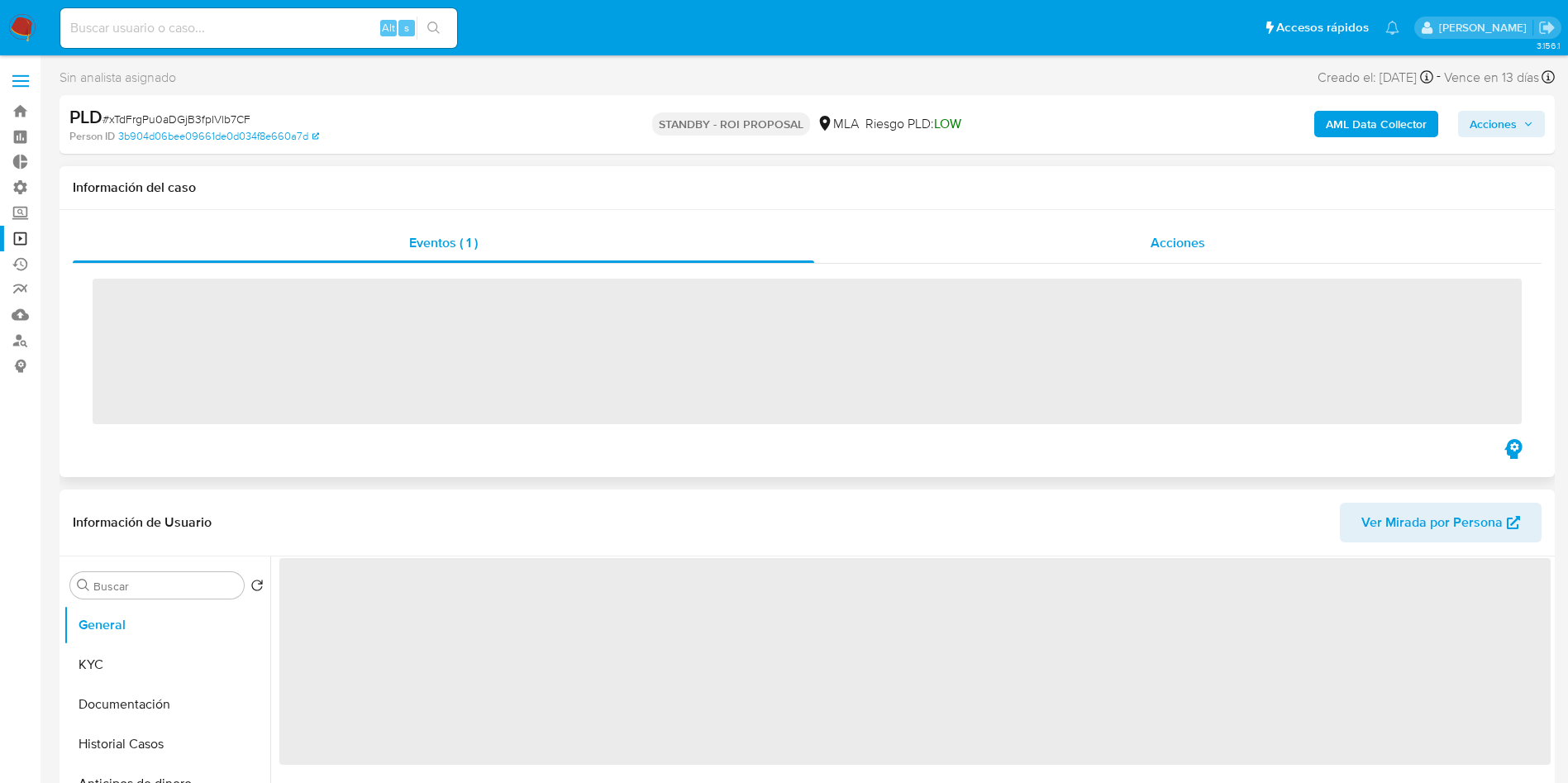
click at [1177, 234] on span "Acciones" at bounding box center [1177, 242] width 55 height 19
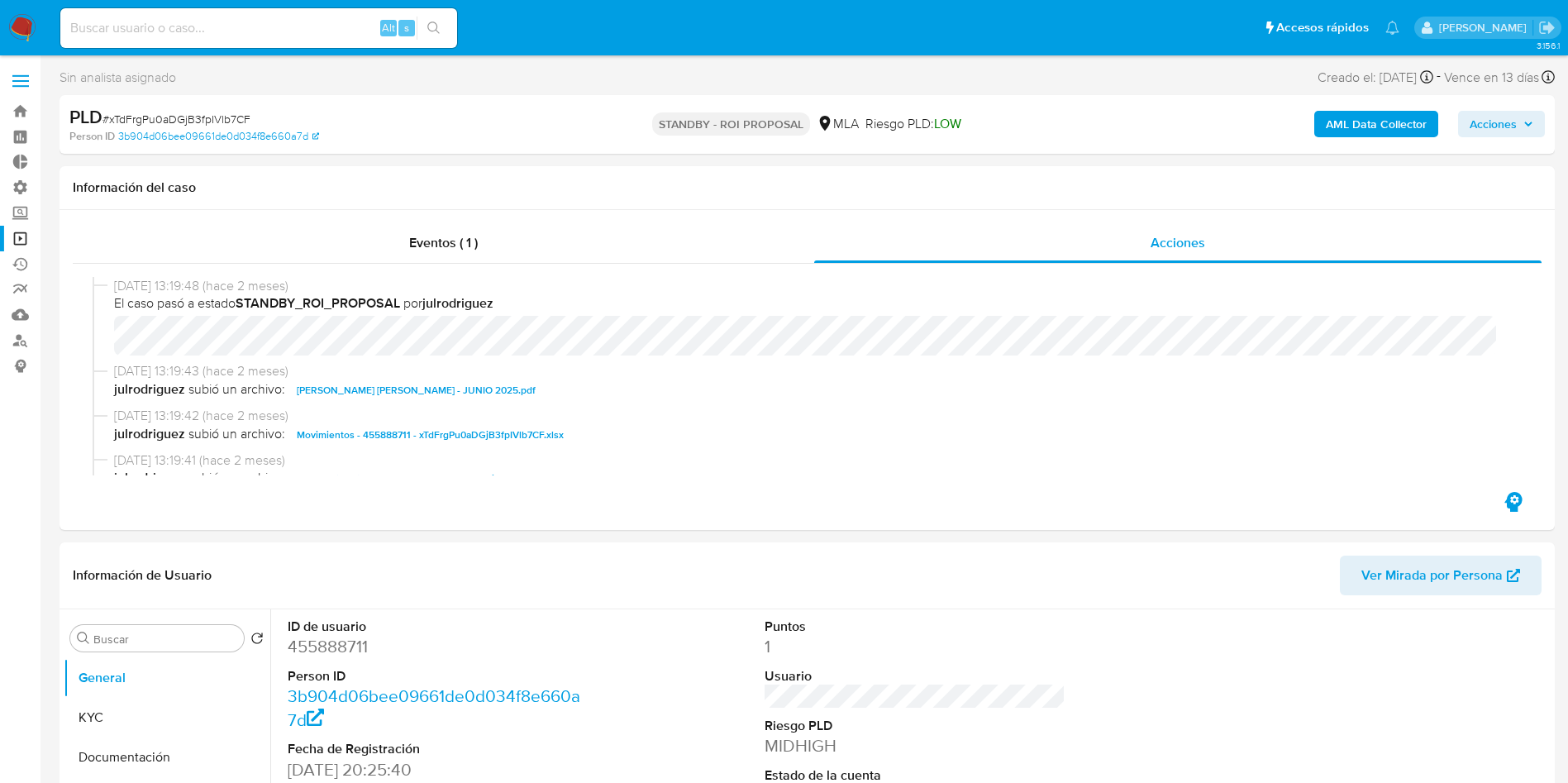
select select "10"
click at [28, 239] on link "Operaciones masivas" at bounding box center [98, 239] width 197 height 26
